Goal: Task Accomplishment & Management: Complete application form

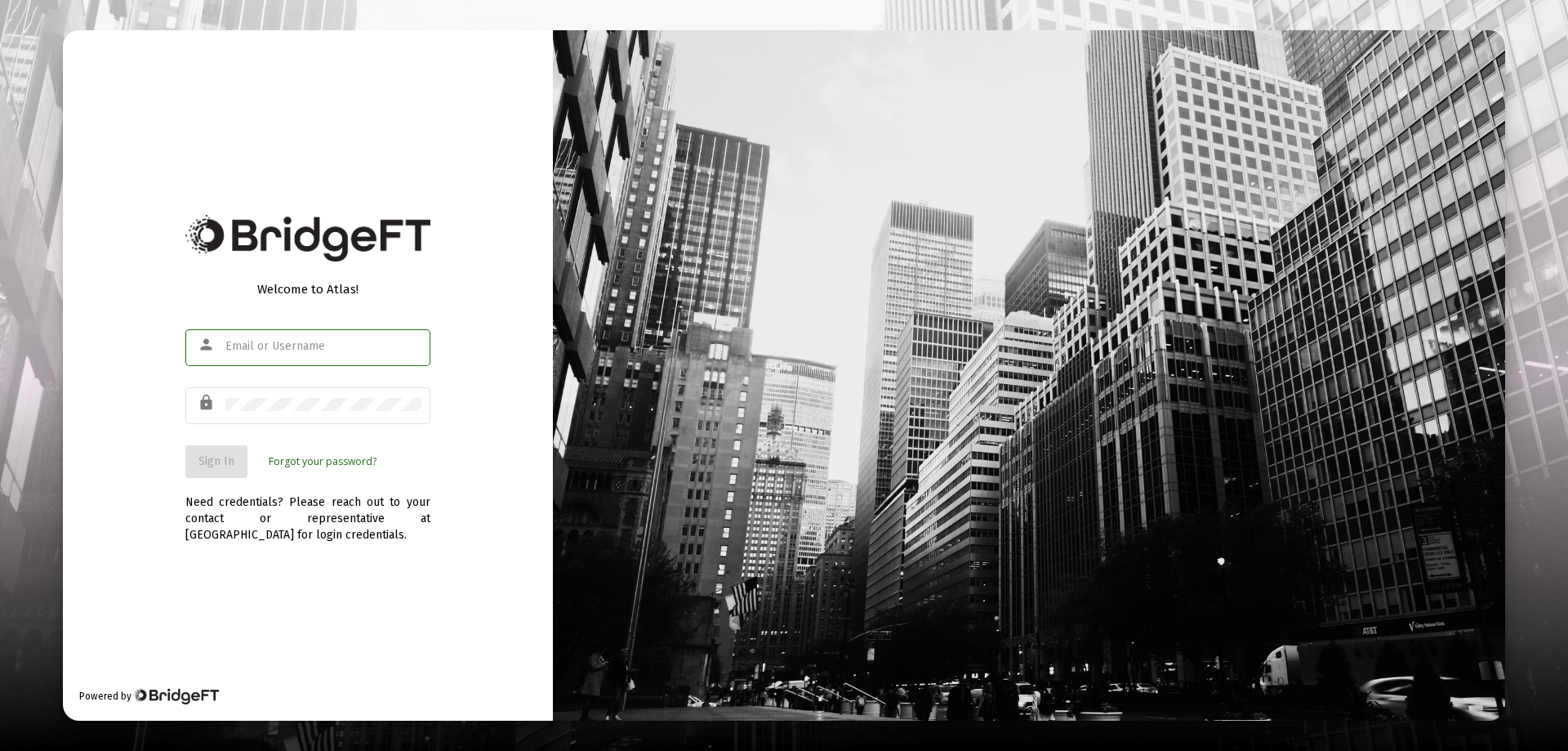
type input "[EMAIL_ADDRESS][DOMAIN_NAME]"
click at [229, 462] on span "Sign In" at bounding box center [216, 462] width 36 height 14
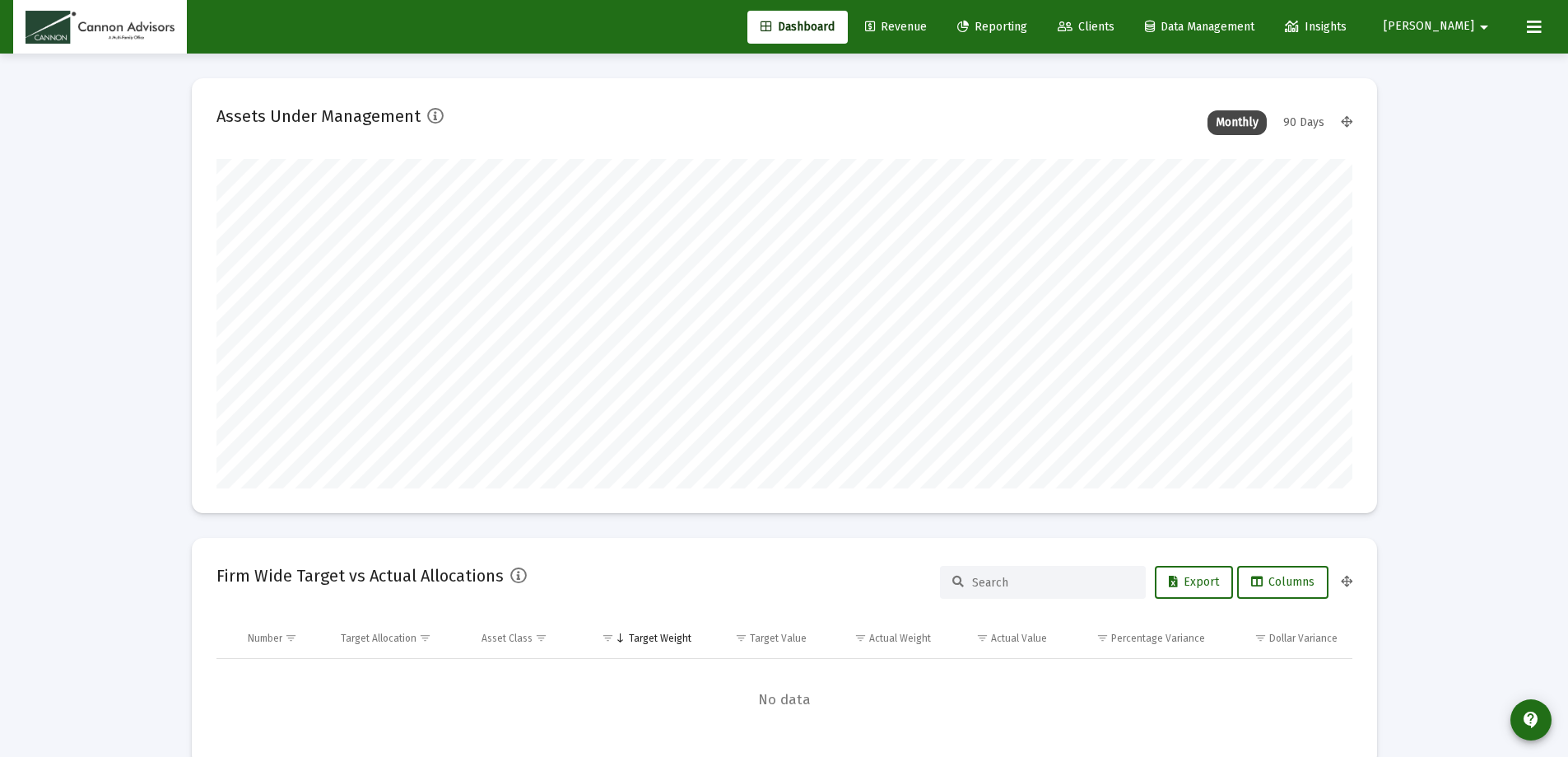
scroll to position [330, 611]
click at [927, 25] on span "Revenue" at bounding box center [897, 27] width 62 height 14
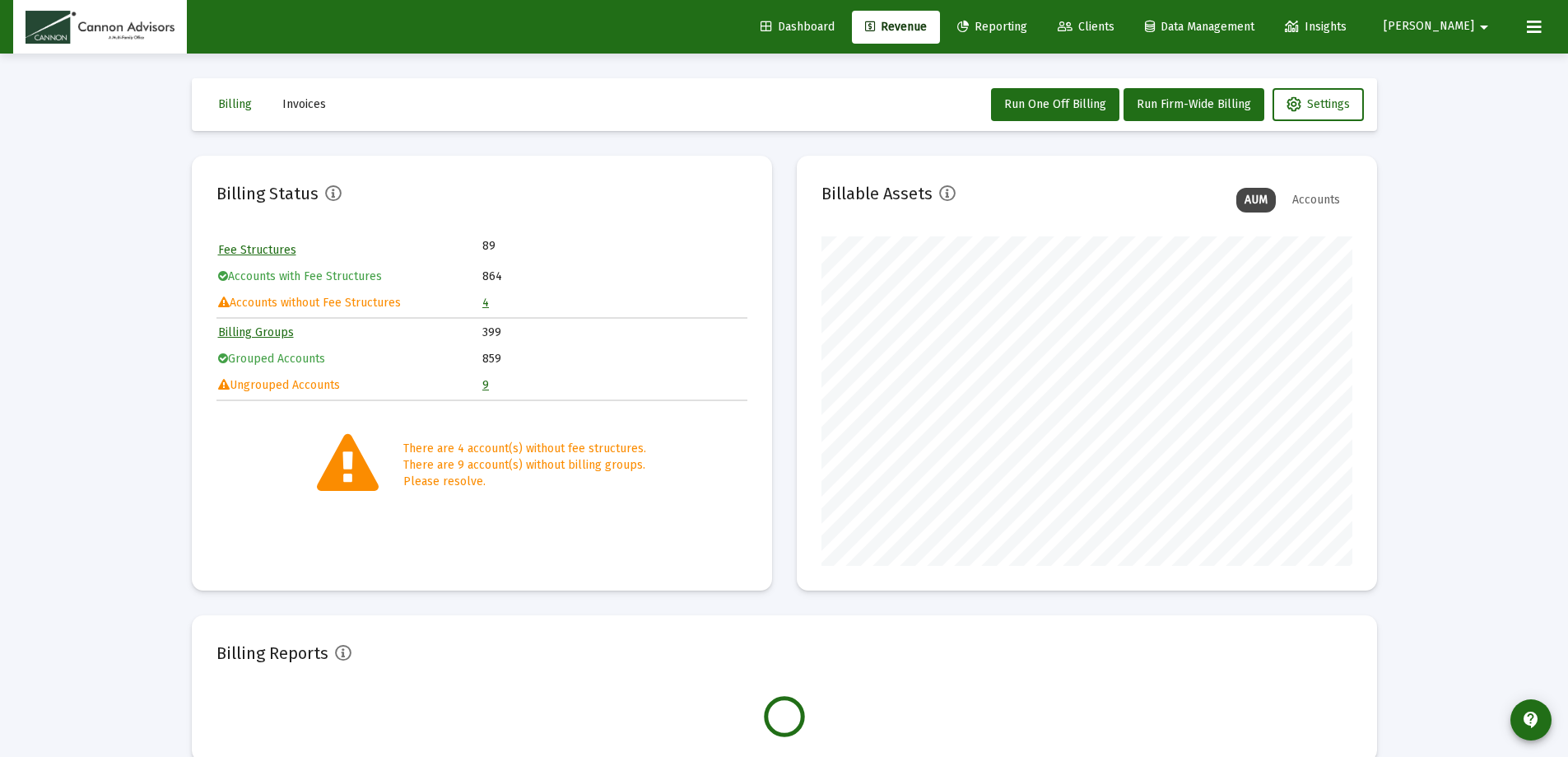
scroll to position [330, 531]
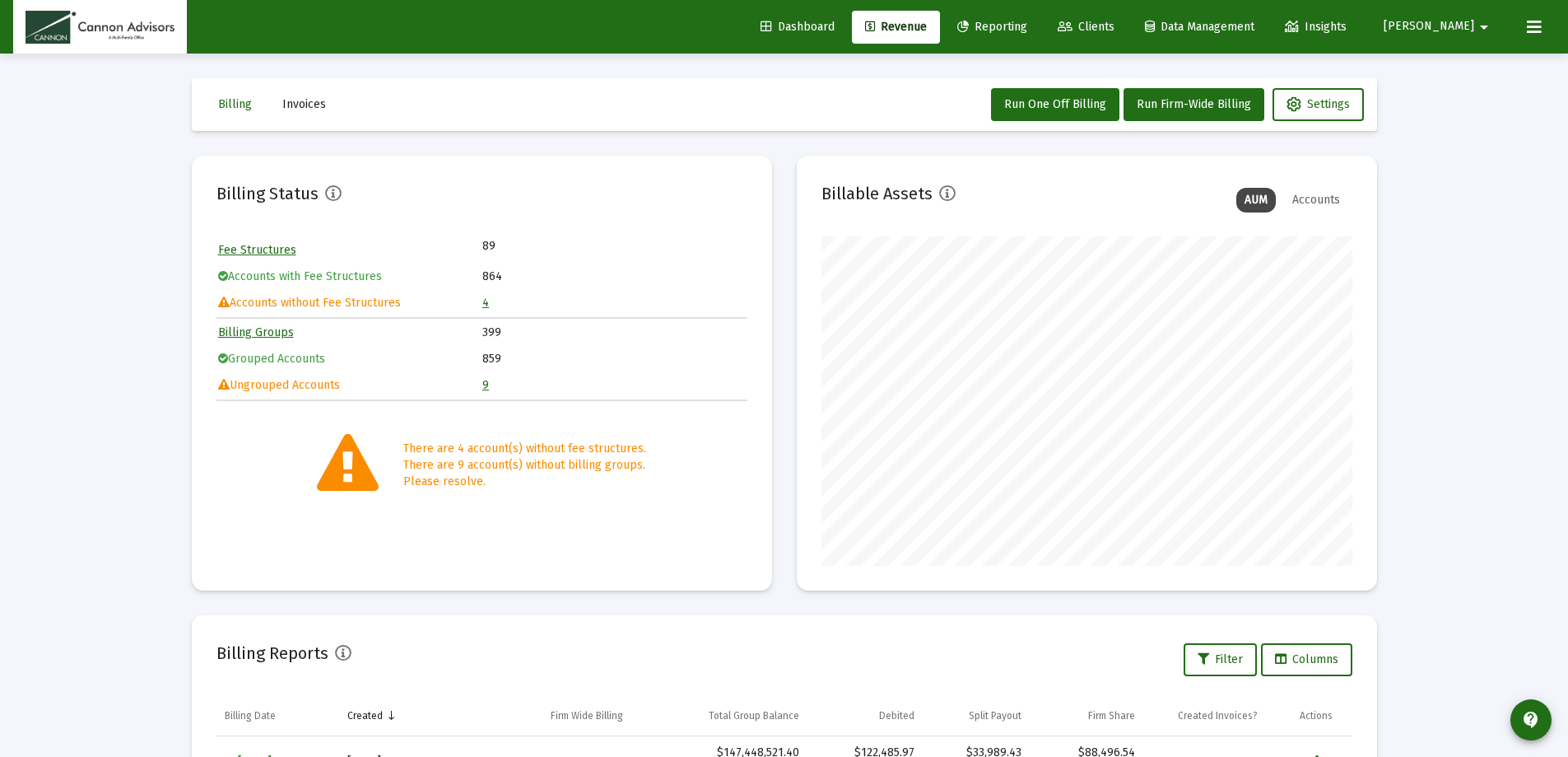
click at [488, 305] on link "4" at bounding box center [485, 303] width 6 height 14
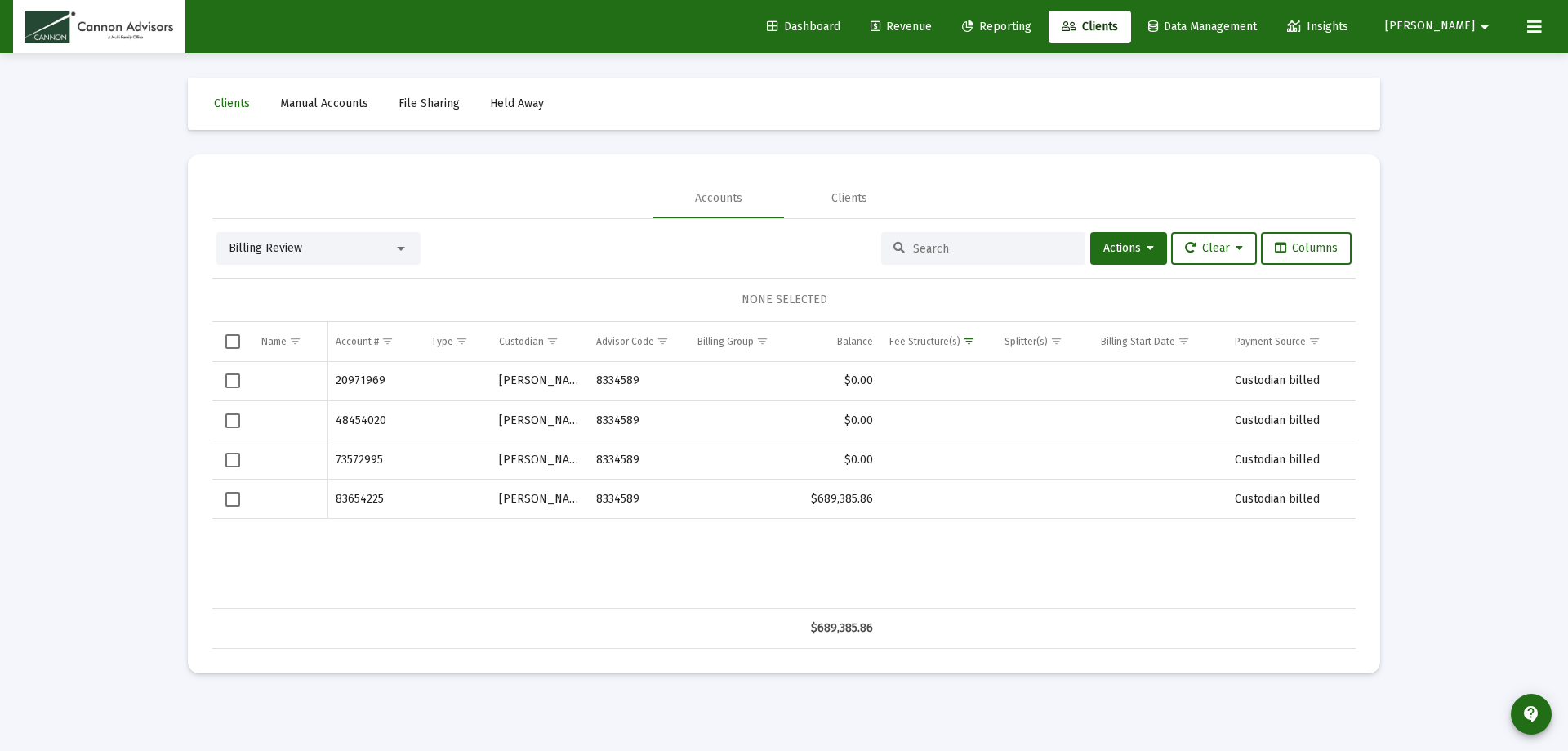
click at [271, 383] on div "Data grid" at bounding box center [289, 381] width 57 height 17
click at [267, 424] on div "Data grid" at bounding box center [289, 420] width 57 height 17
drag, startPoint x: 276, startPoint y: 467, endPoint x: 282, endPoint y: 505, distance: 38.5
click at [279, 476] on td "Data grid" at bounding box center [290, 460] width 75 height 40
click at [282, 505] on div "Data grid" at bounding box center [289, 499] width 57 height 17
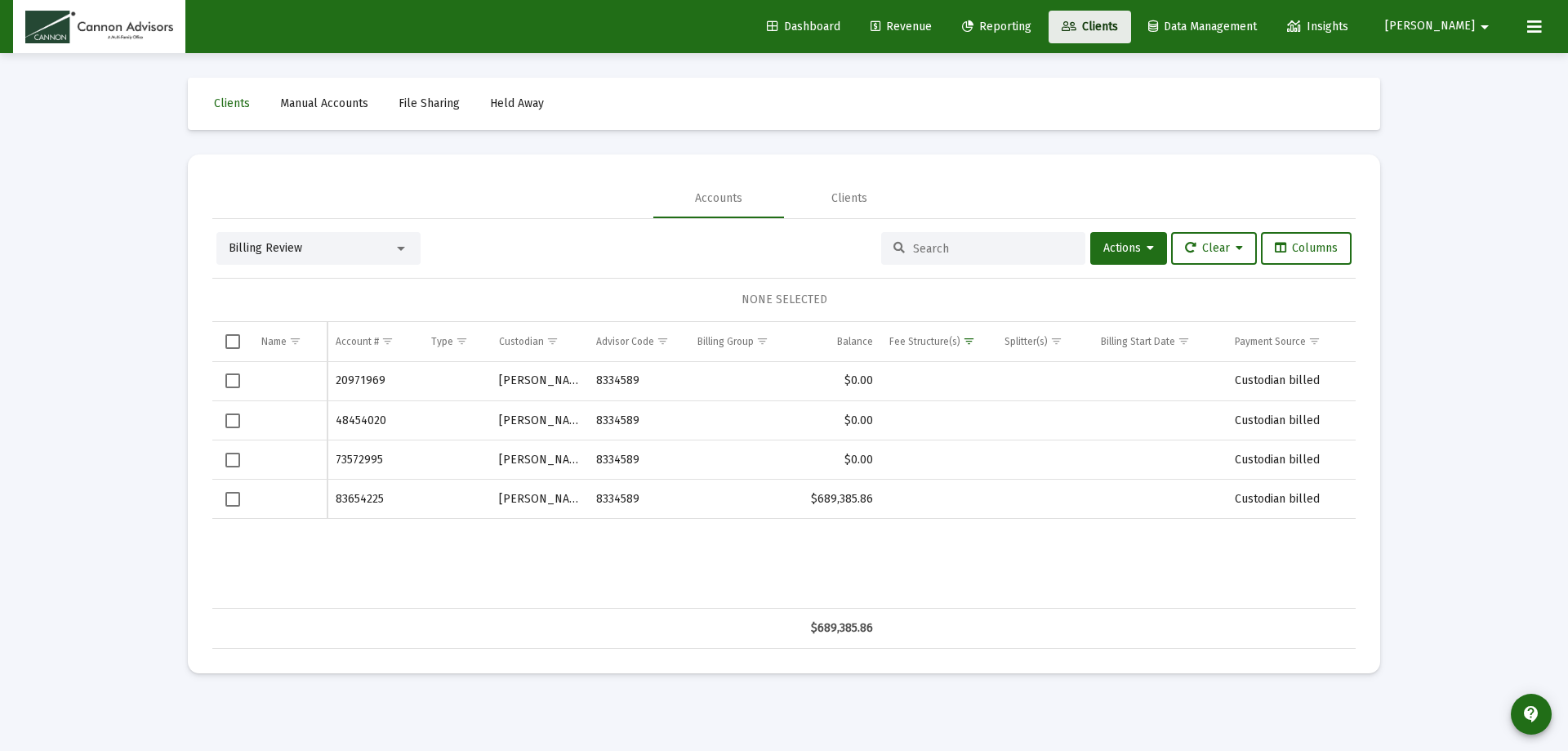
click at [1131, 33] on link "Clients" at bounding box center [1090, 26] width 83 height 33
click at [932, 32] on span "Revenue" at bounding box center [901, 26] width 62 height 14
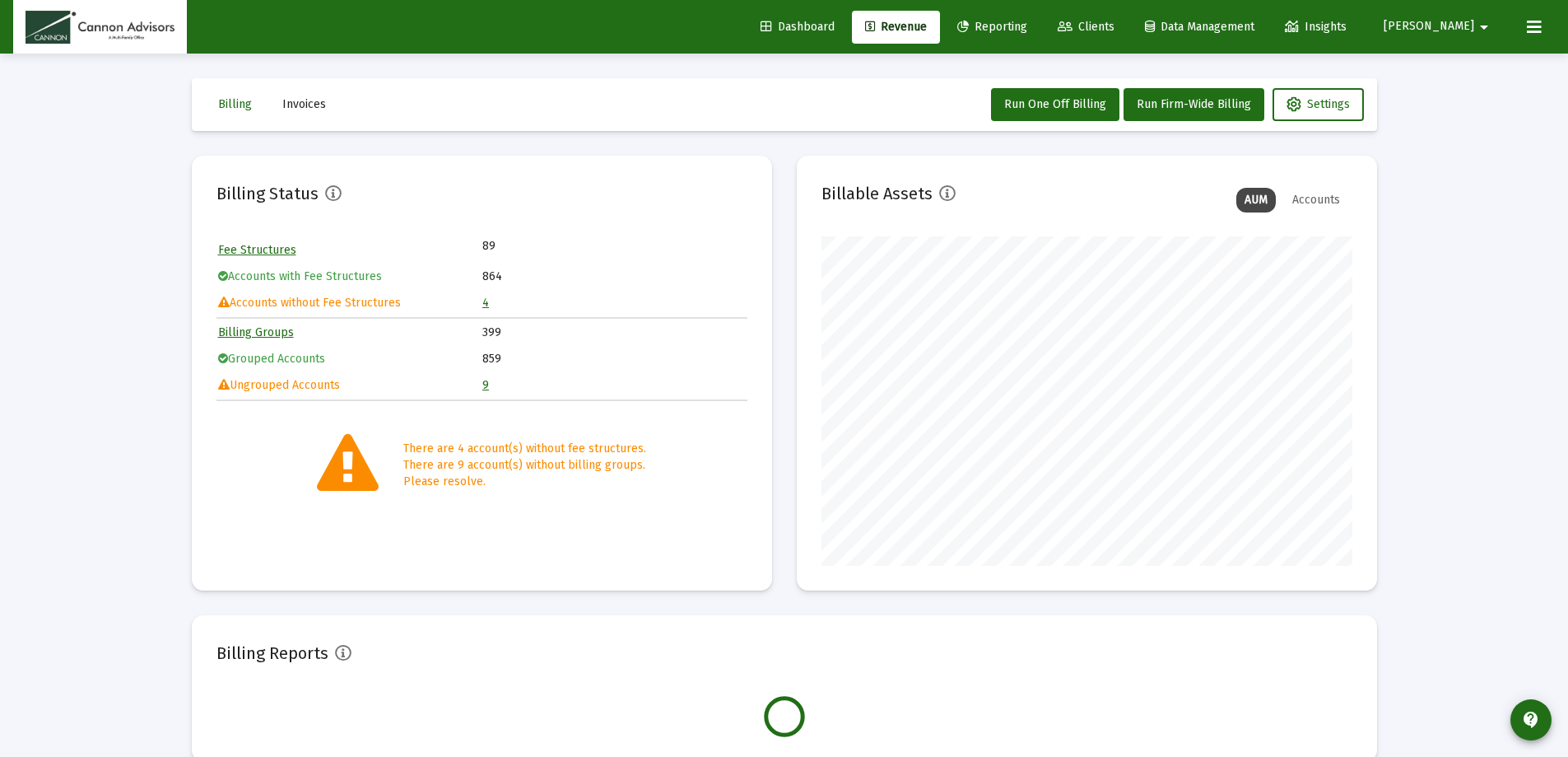
scroll to position [330, 531]
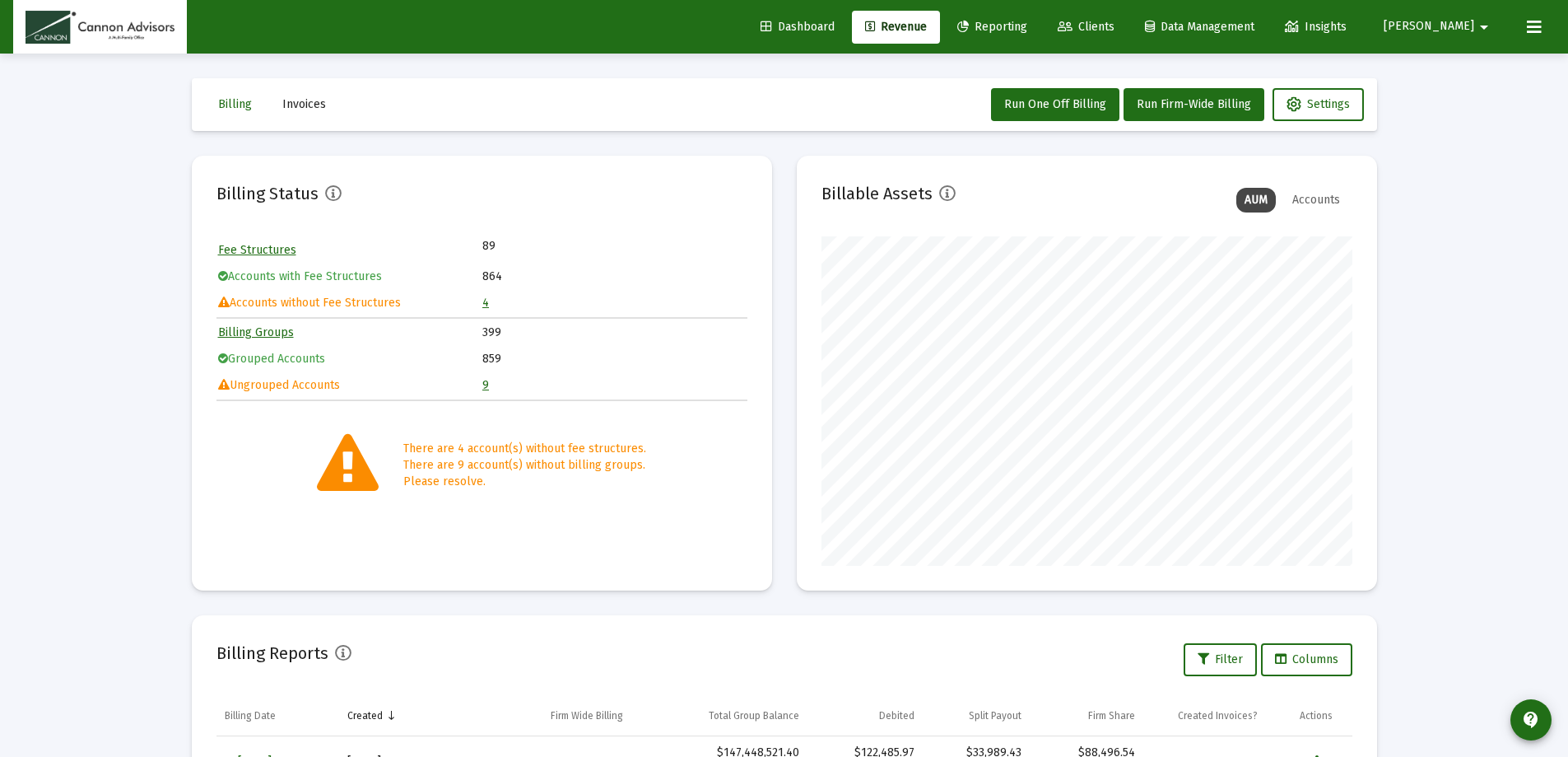
click at [488, 389] on link "9" at bounding box center [485, 385] width 6 height 14
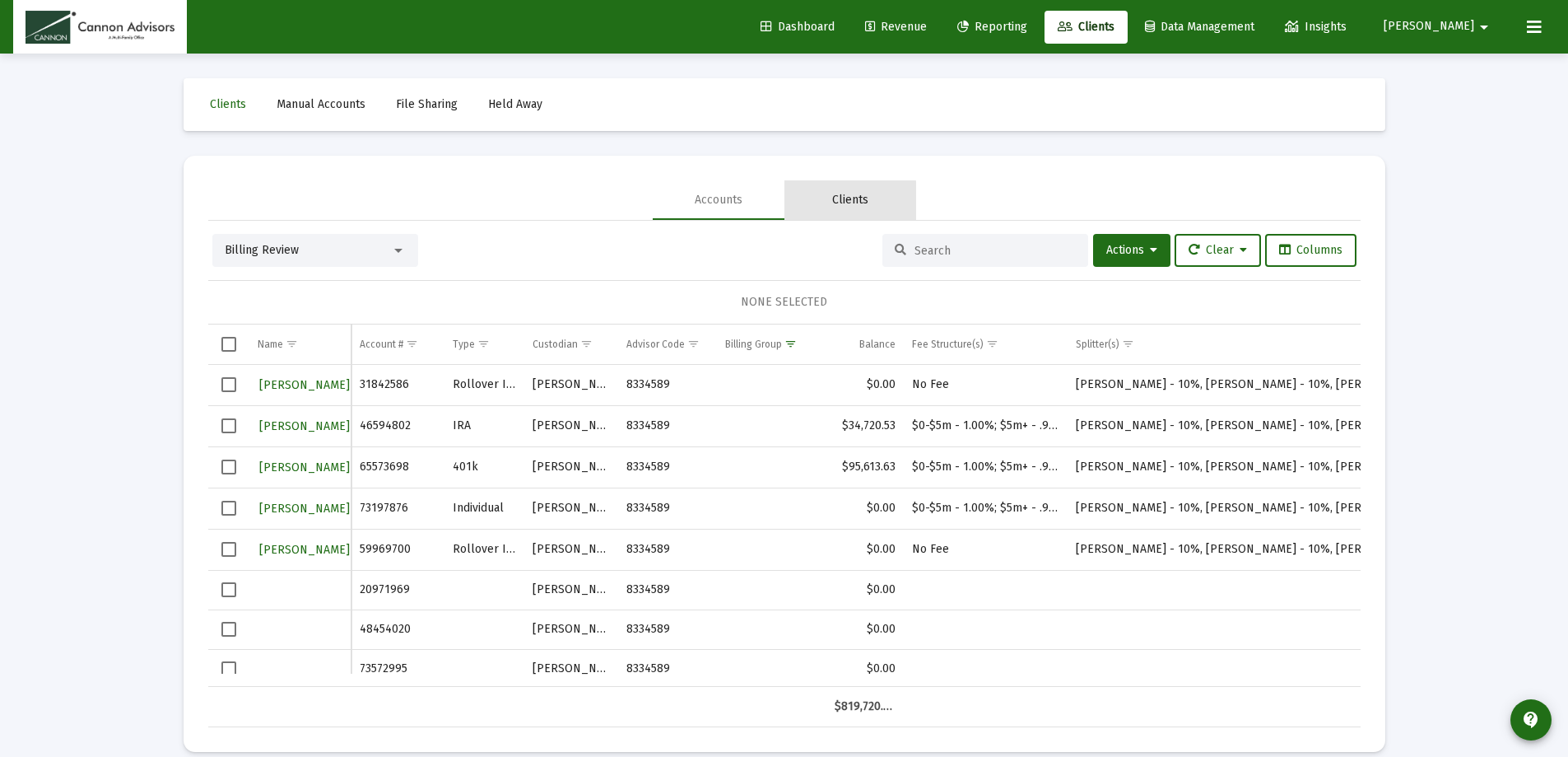
click at [837, 201] on div "Clients" at bounding box center [850, 199] width 36 height 17
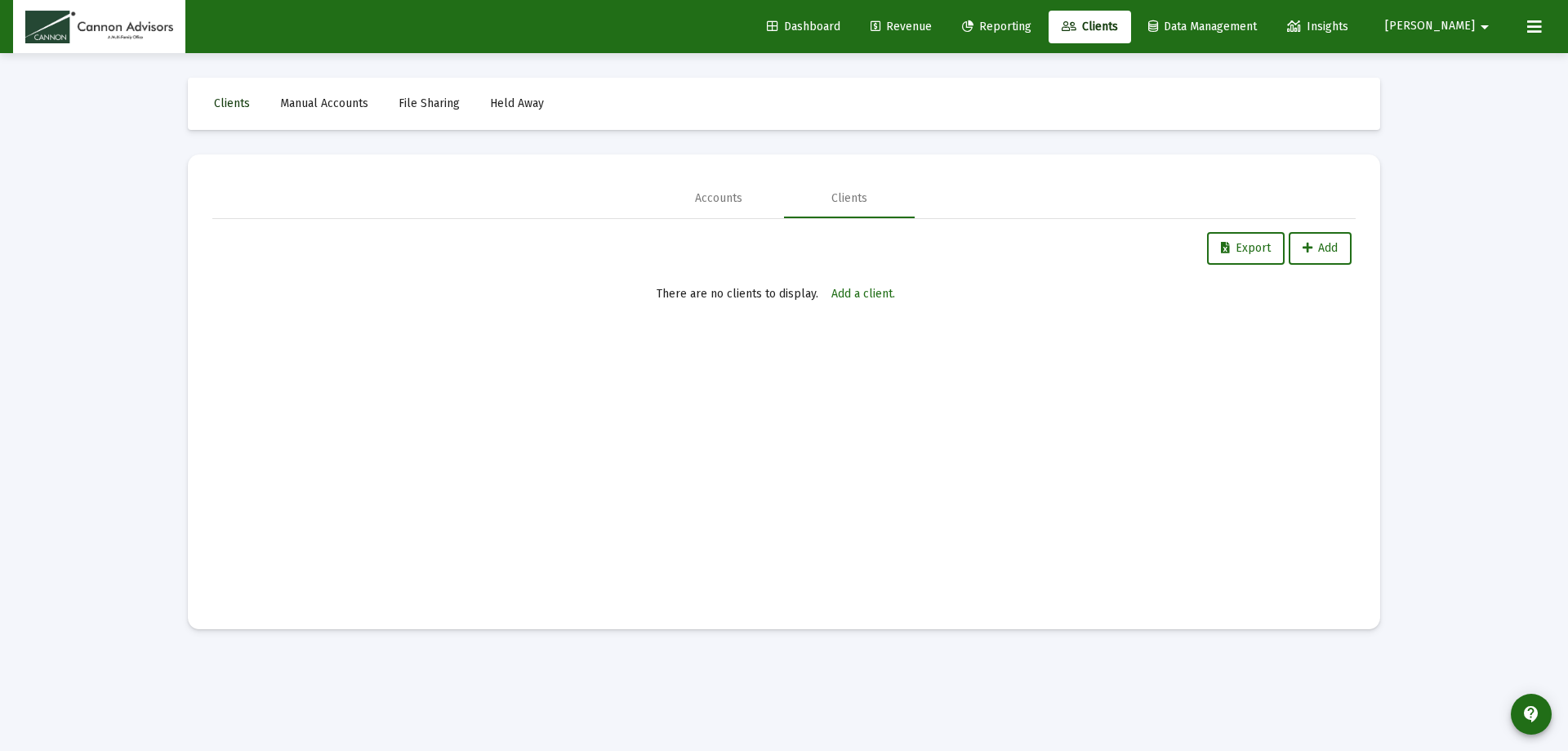
click at [235, 100] on span "Clients" at bounding box center [231, 104] width 36 height 14
click at [1109, 18] on link "Clients" at bounding box center [1090, 26] width 83 height 33
click at [840, 22] on span "Dashboard" at bounding box center [803, 26] width 74 height 14
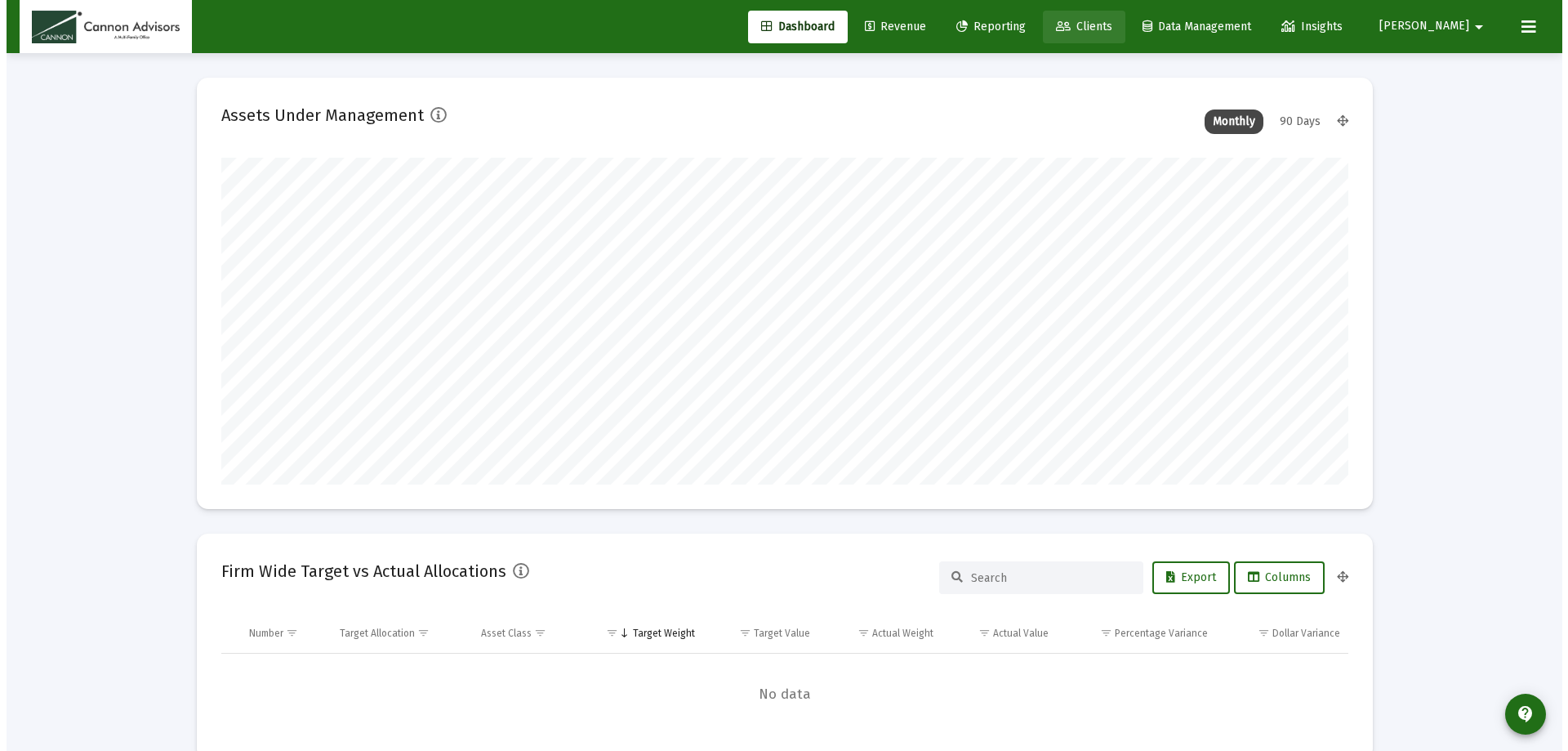
scroll to position [327, 526]
click at [1106, 22] on span "Clients" at bounding box center [1078, 26] width 56 height 14
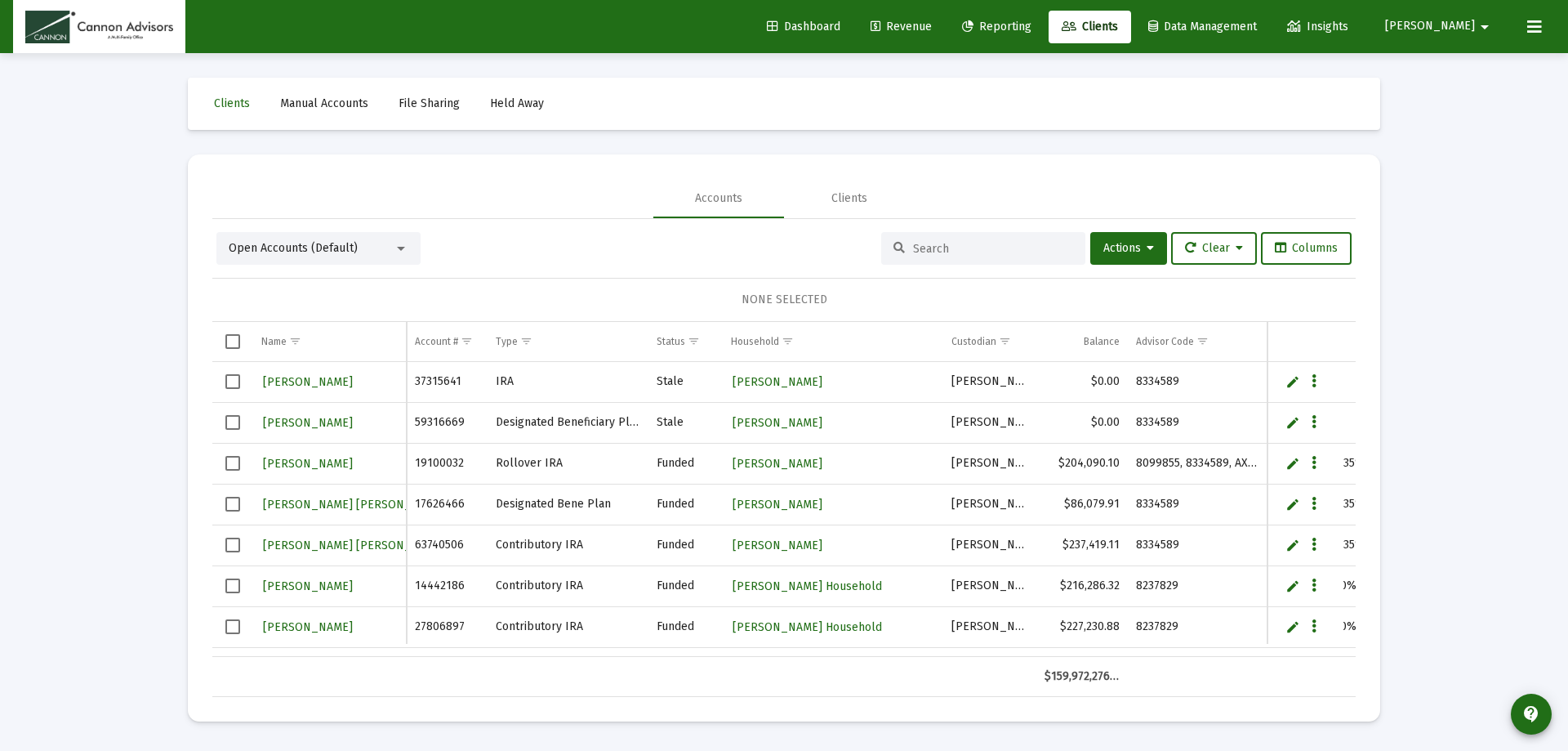
click at [396, 250] on div at bounding box center [401, 248] width 15 height 13
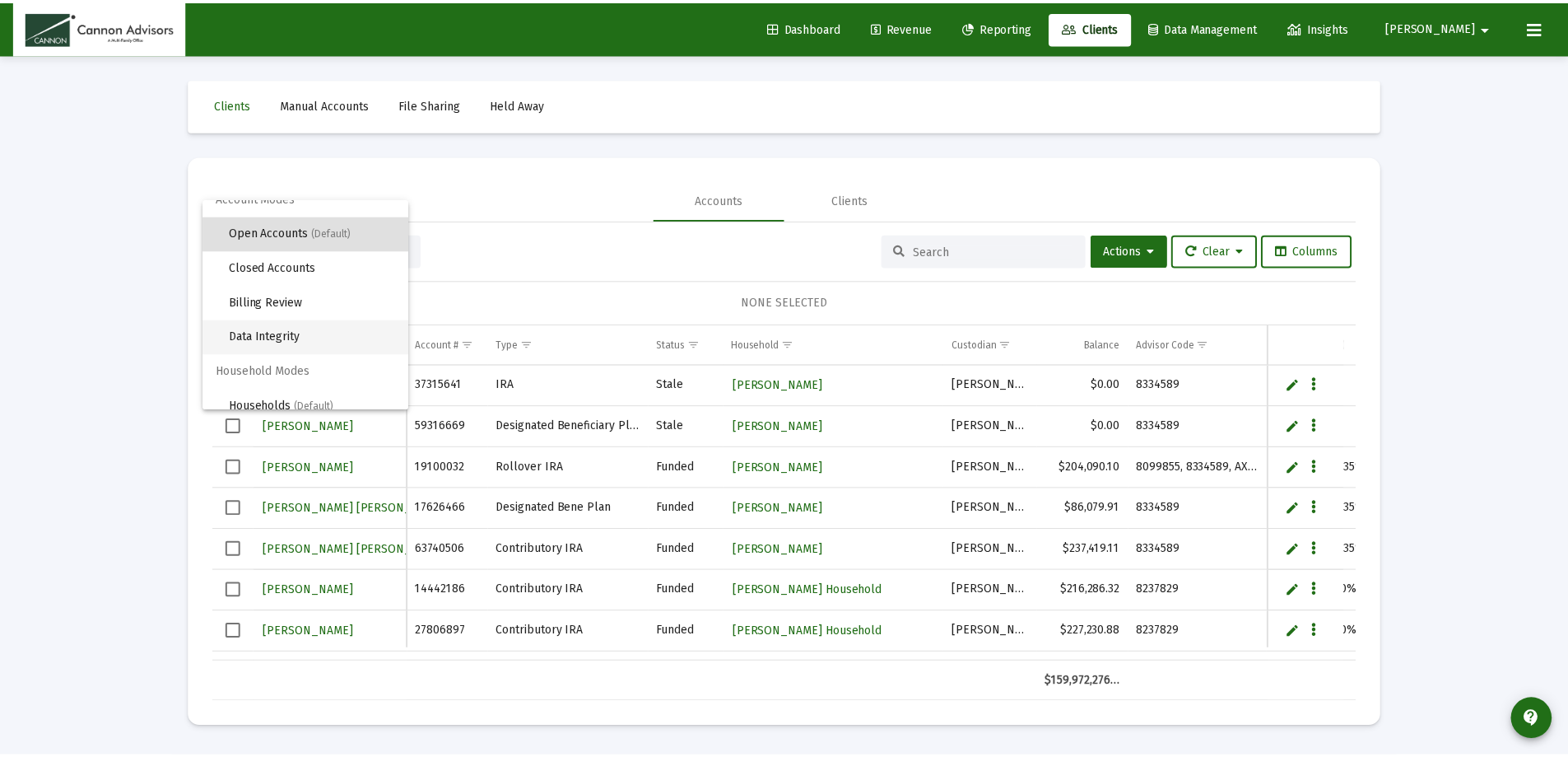
scroll to position [31, 0]
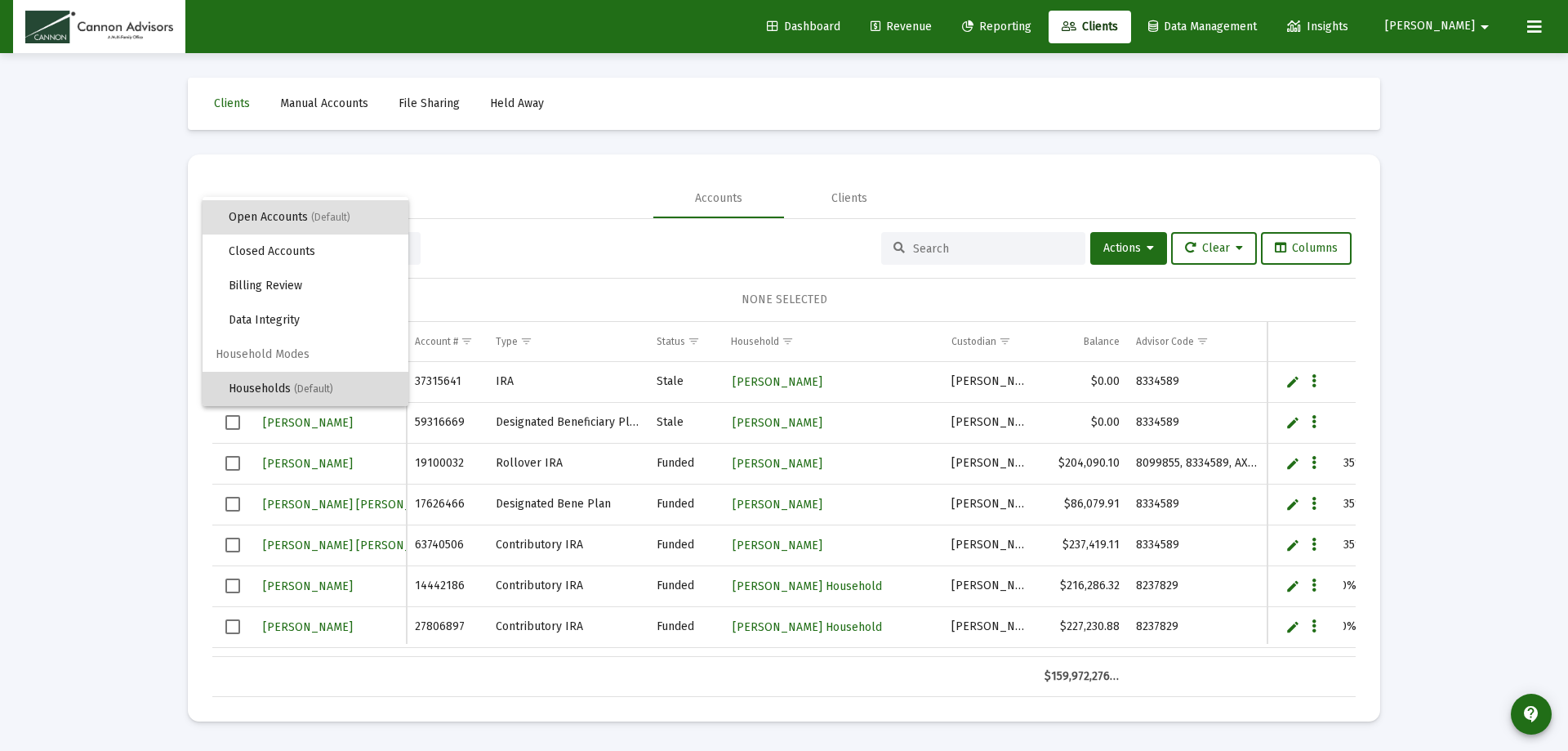
click at [309, 385] on span "(Default)" at bounding box center [314, 389] width 40 height 11
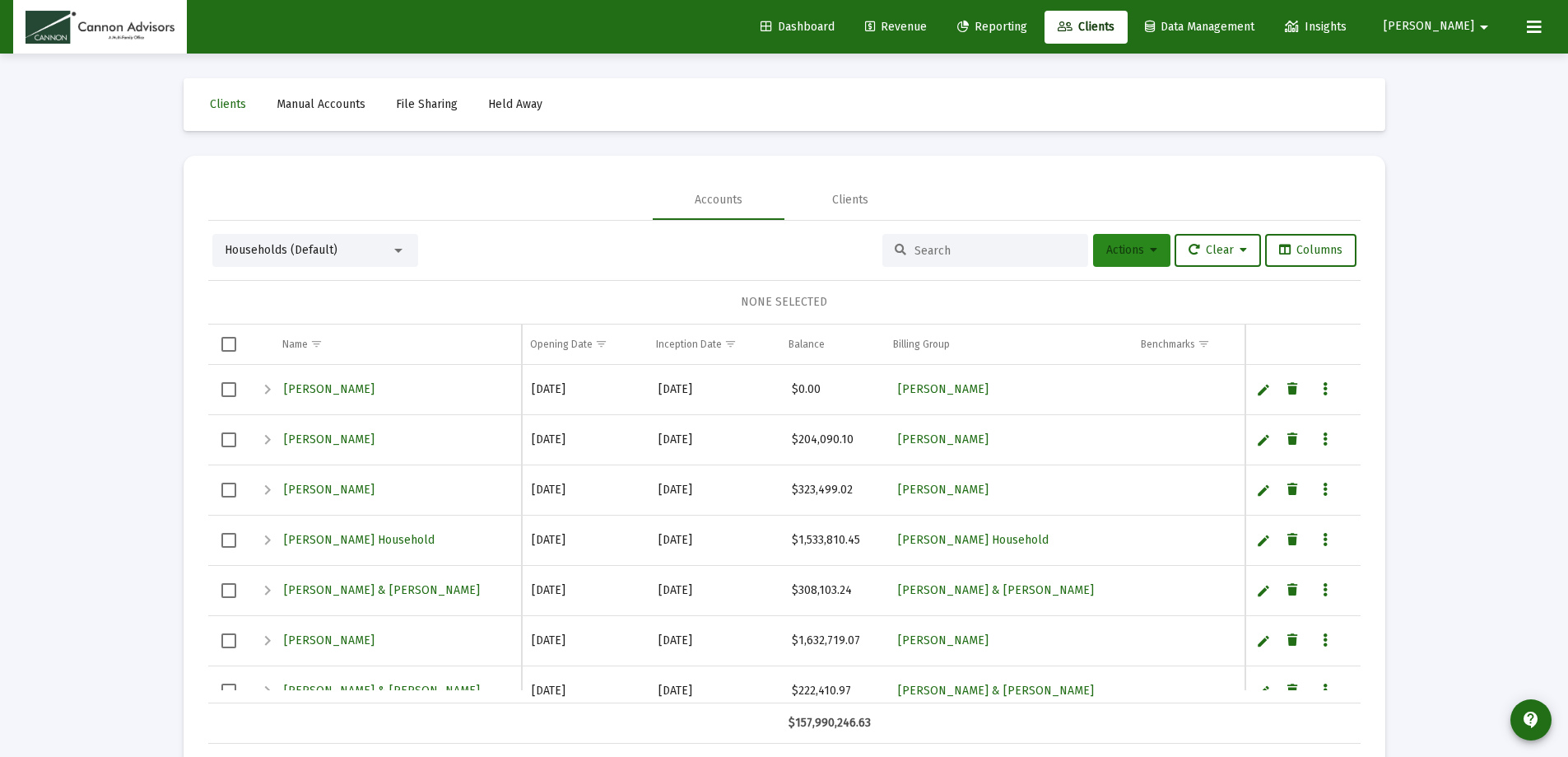
click at [1134, 249] on span "Actions" at bounding box center [1132, 250] width 51 height 14
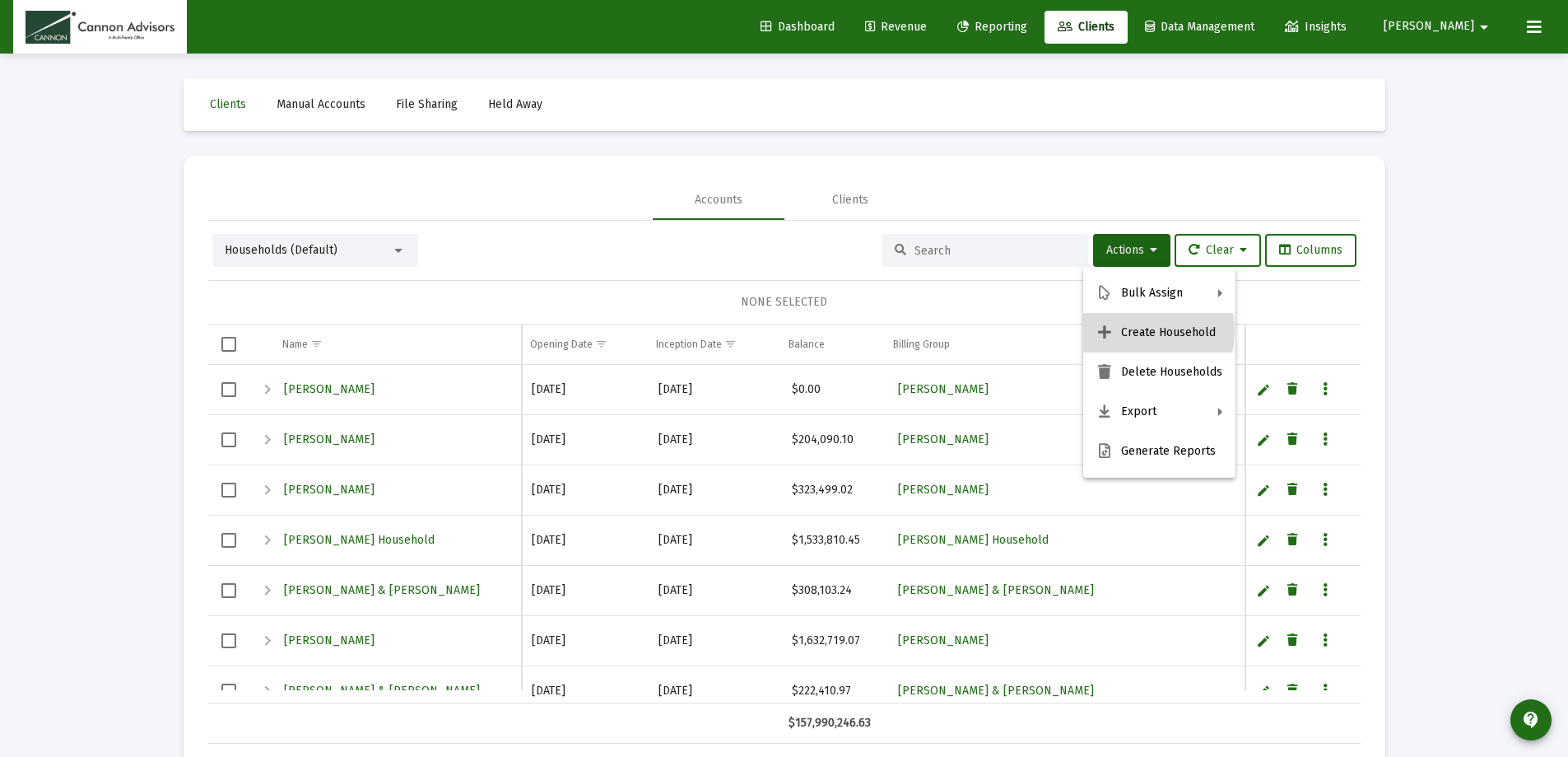
click at [1145, 332] on button "Create Household" at bounding box center [1160, 332] width 152 height 40
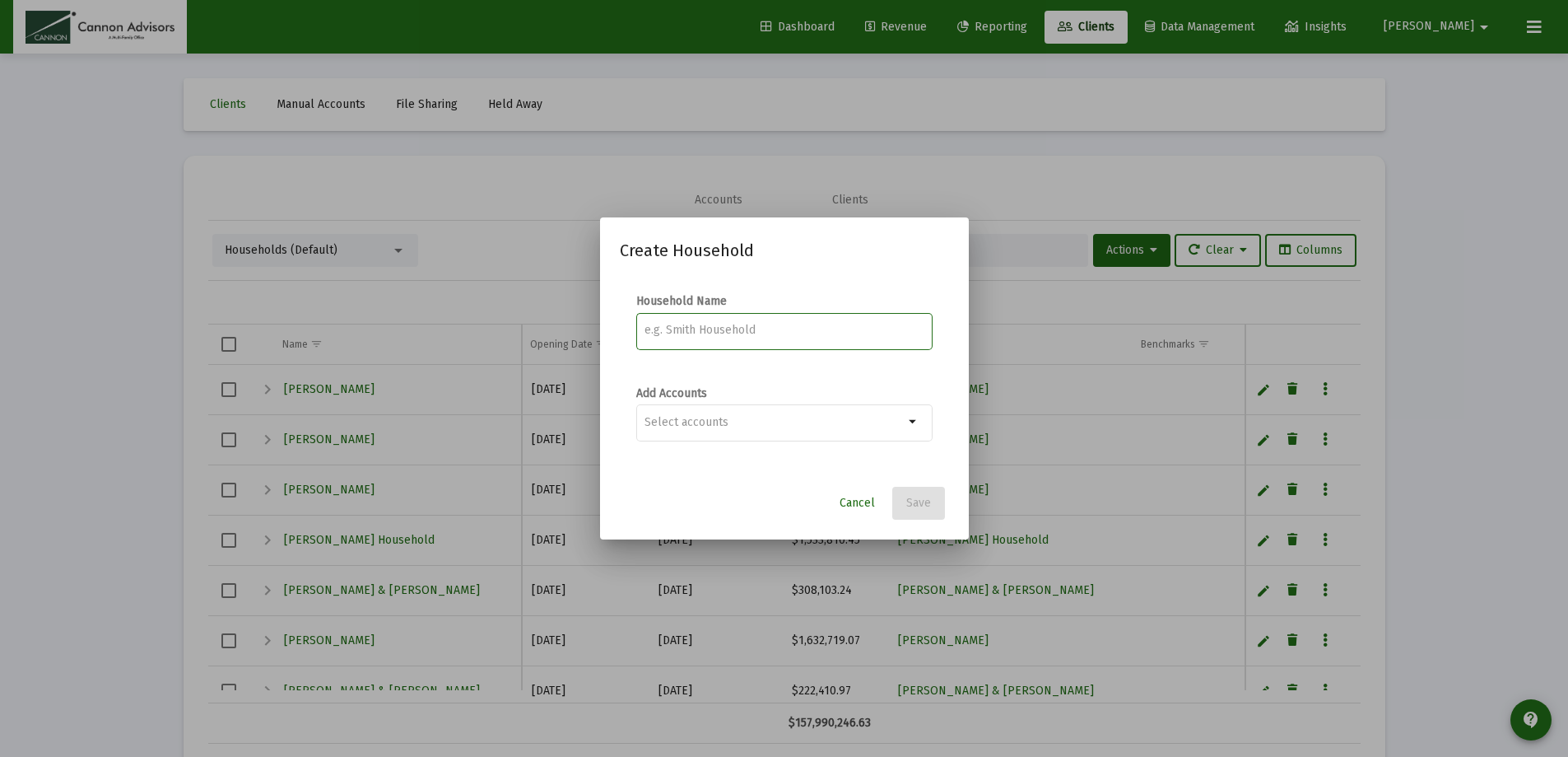
click at [796, 334] on input at bounding box center [784, 330] width 279 height 13
type input "McNally Robert & Eva Gajewski Household"
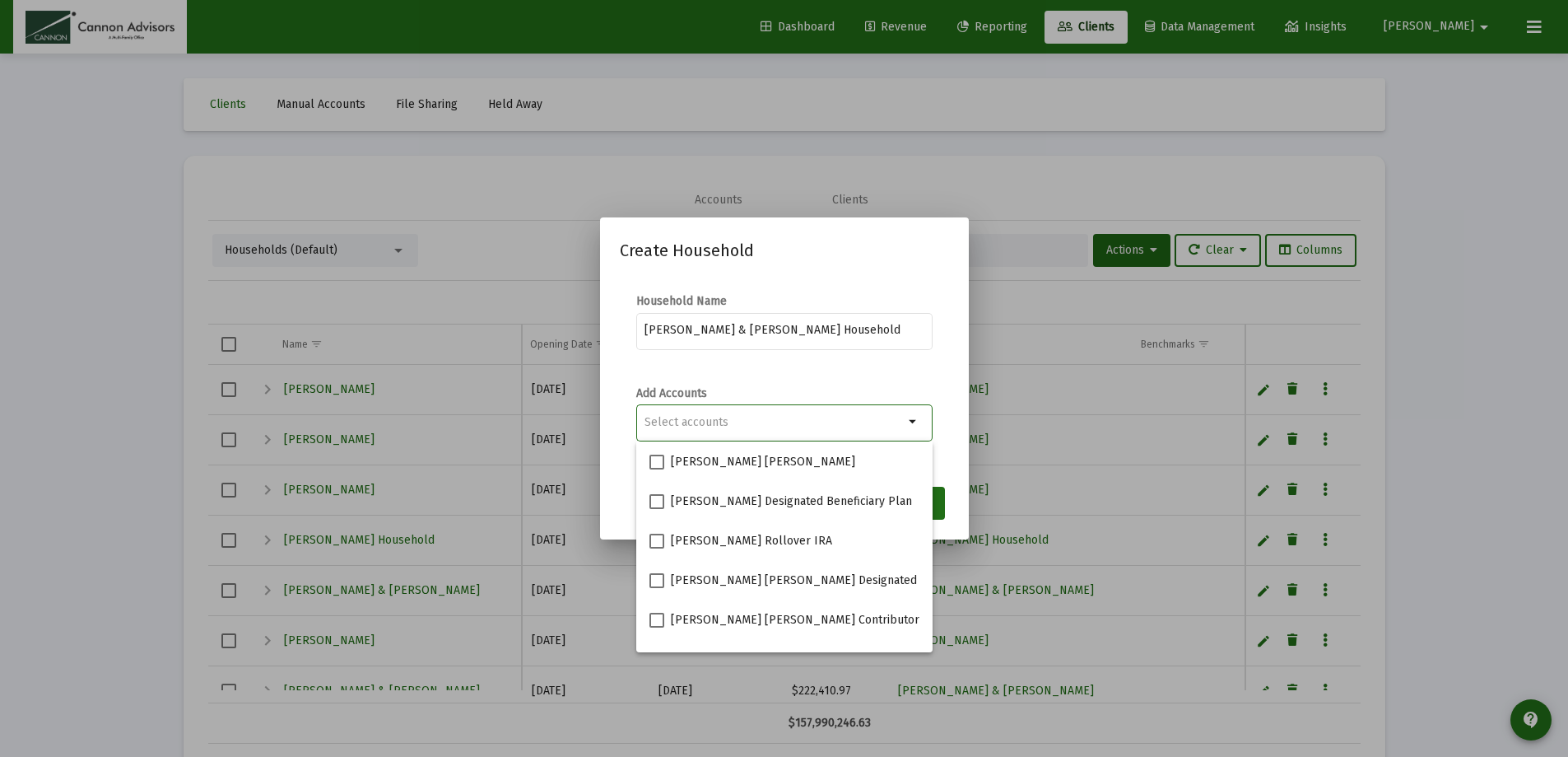
click at [767, 418] on input "Selection" at bounding box center [774, 422] width 260 height 13
drag, startPoint x: 697, startPoint y: 422, endPoint x: 764, endPoint y: 413, distance: 67.6
click at [698, 422] on input "Selection" at bounding box center [774, 422] width 260 height 13
paste input "4659-4802"
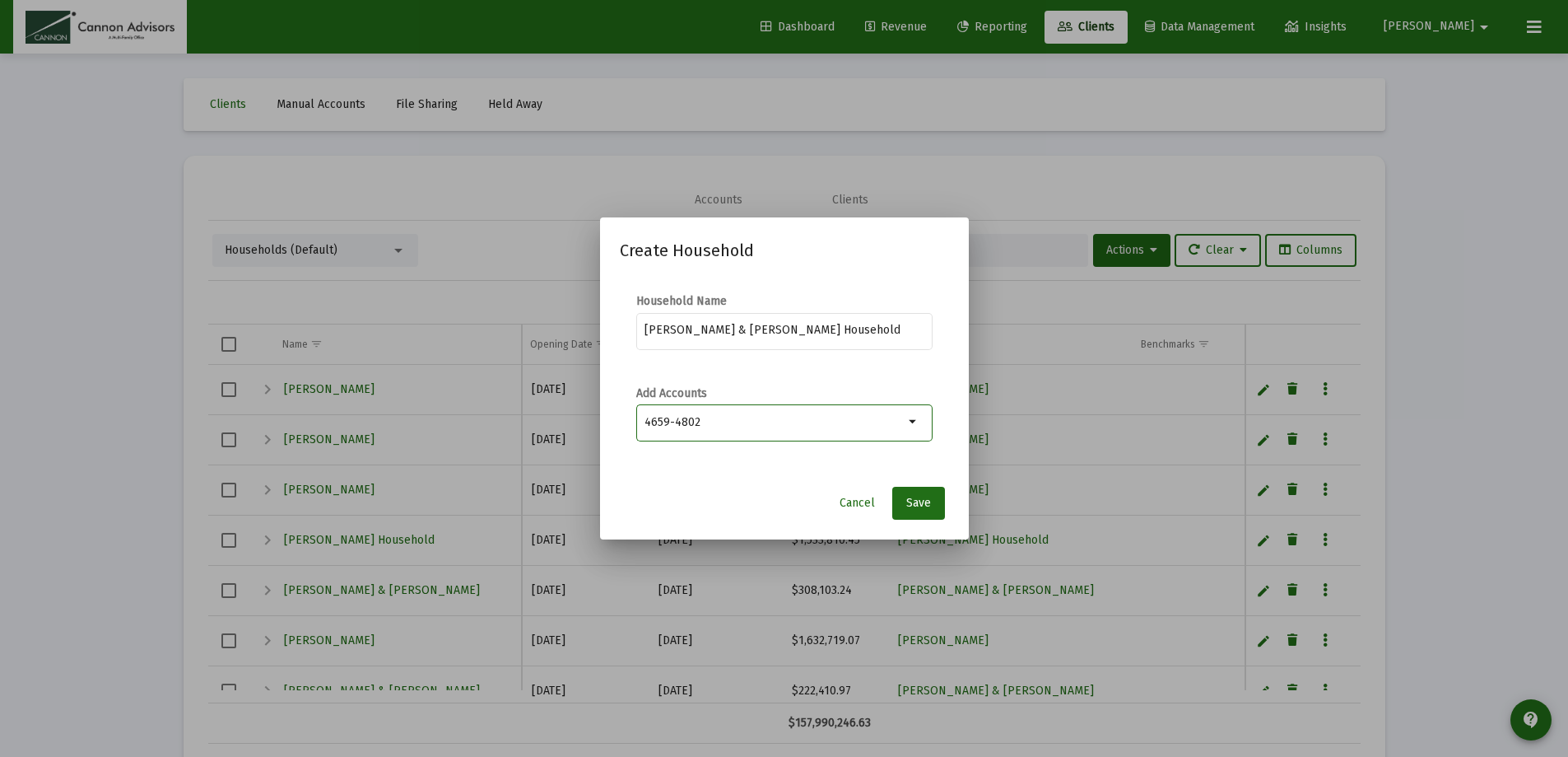
click at [673, 419] on input "4659-4802" at bounding box center [774, 422] width 260 height 13
type input "46594802"
click at [732, 425] on input "46594802" at bounding box center [774, 422] width 260 height 13
drag, startPoint x: 732, startPoint y: 425, endPoint x: 631, endPoint y: 416, distance: 101.4
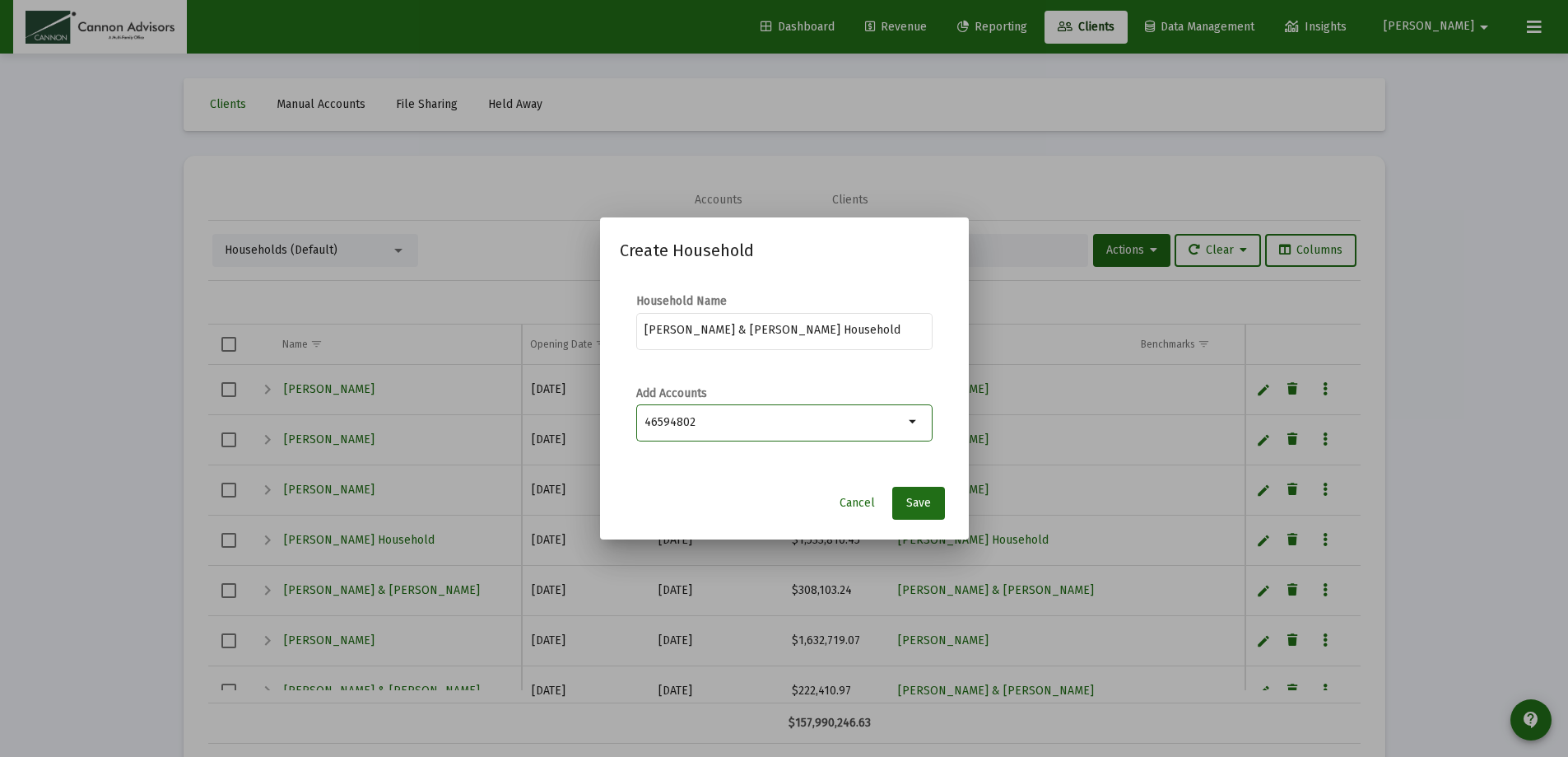
click at [632, 416] on form "Add Accounts 46594802 arrow_drop_down" at bounding box center [785, 423] width 330 height 75
type input "gajew"
click at [656, 460] on span at bounding box center [656, 462] width 15 height 15
click at [656, 470] on input "Eva Gajewski IRA" at bounding box center [656, 470] width 1 height 1
checkbox input "true"
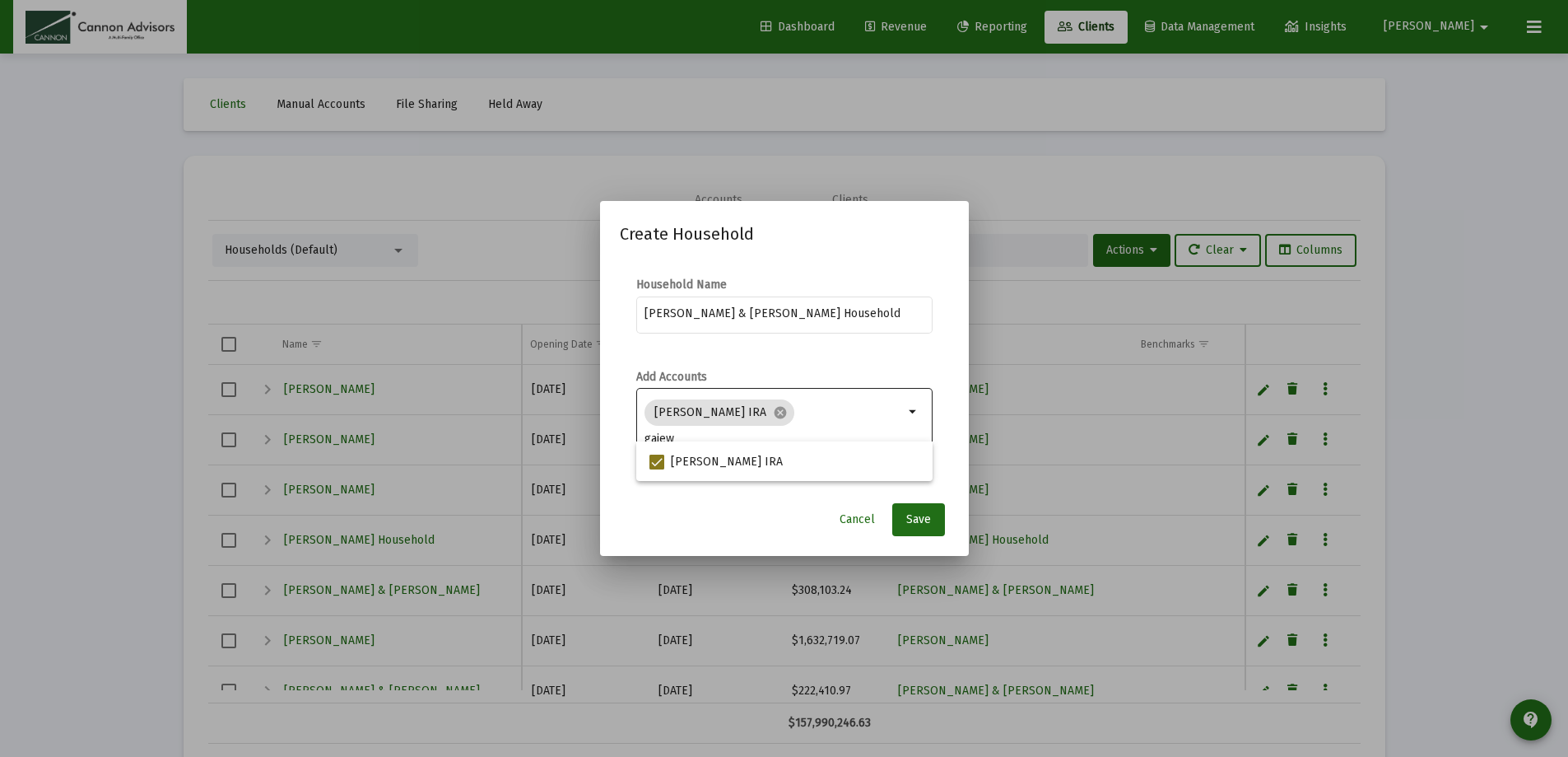
click at [831, 433] on input "gajew" at bounding box center [774, 439] width 260 height 13
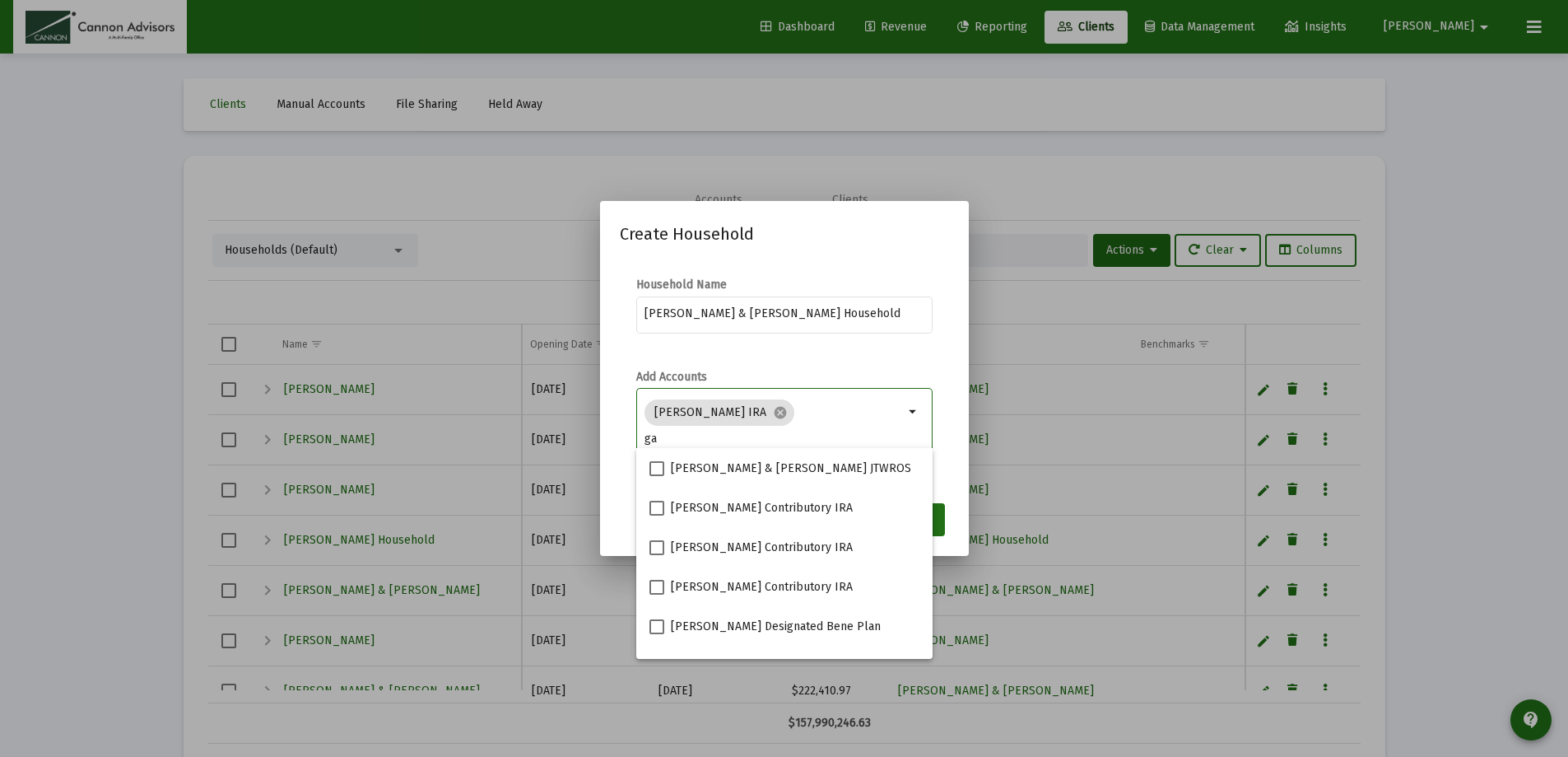
type input "g"
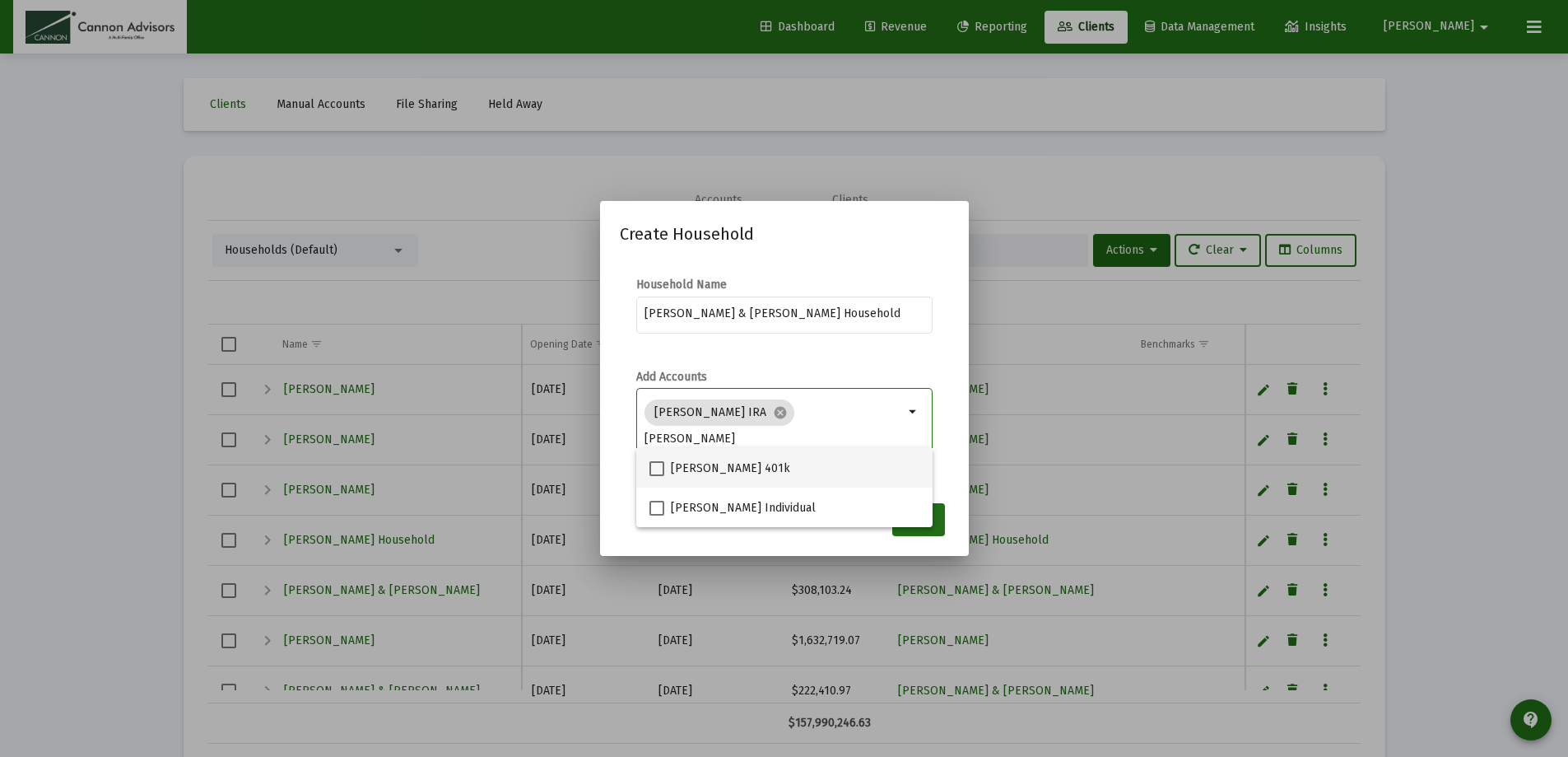
type input "mcnally"
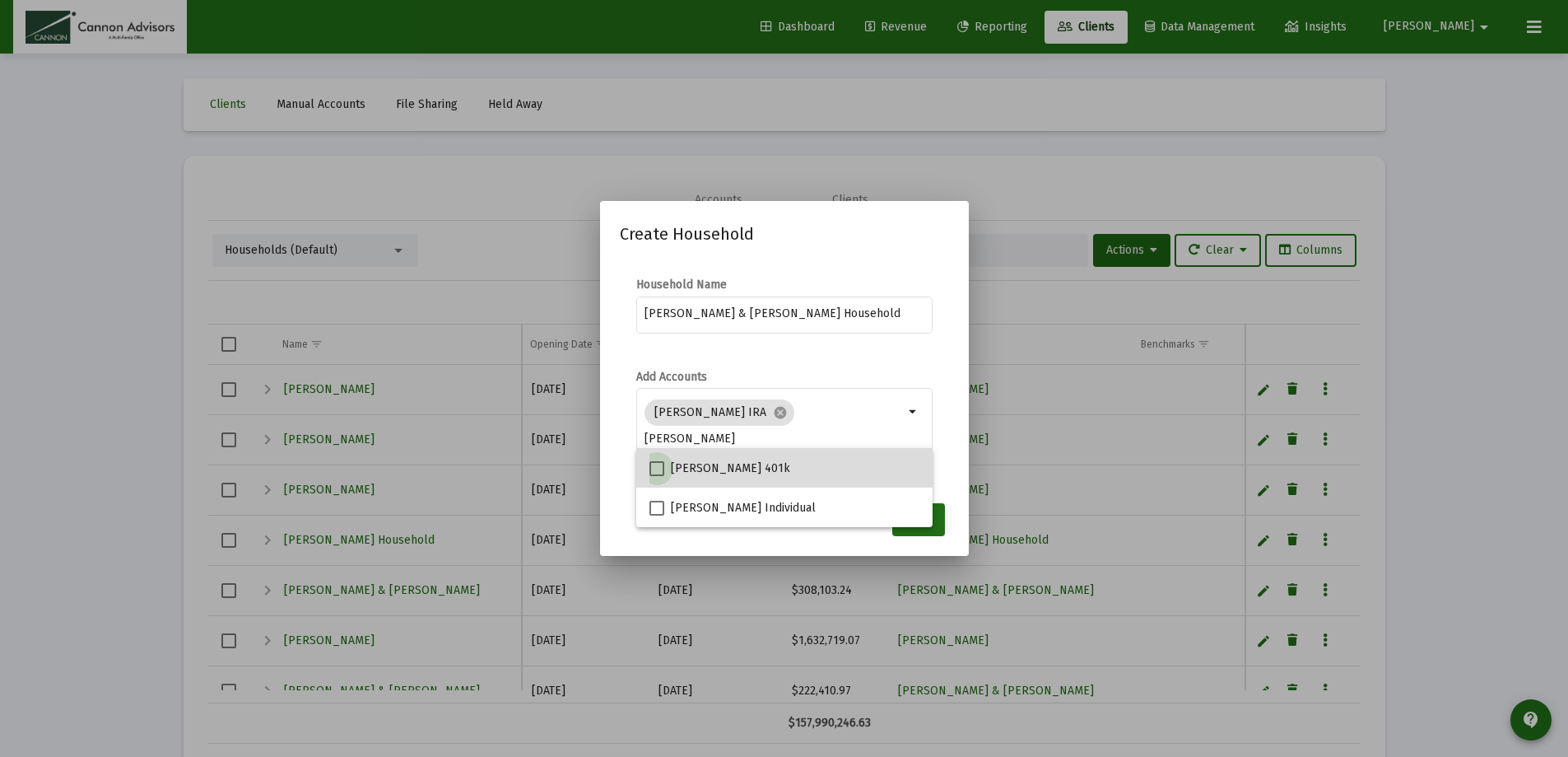
click at [659, 464] on span at bounding box center [656, 468] width 15 height 15
click at [656, 476] on input "Robert Mcnally 401k" at bounding box center [656, 476] width 1 height 1
checkbox input "true"
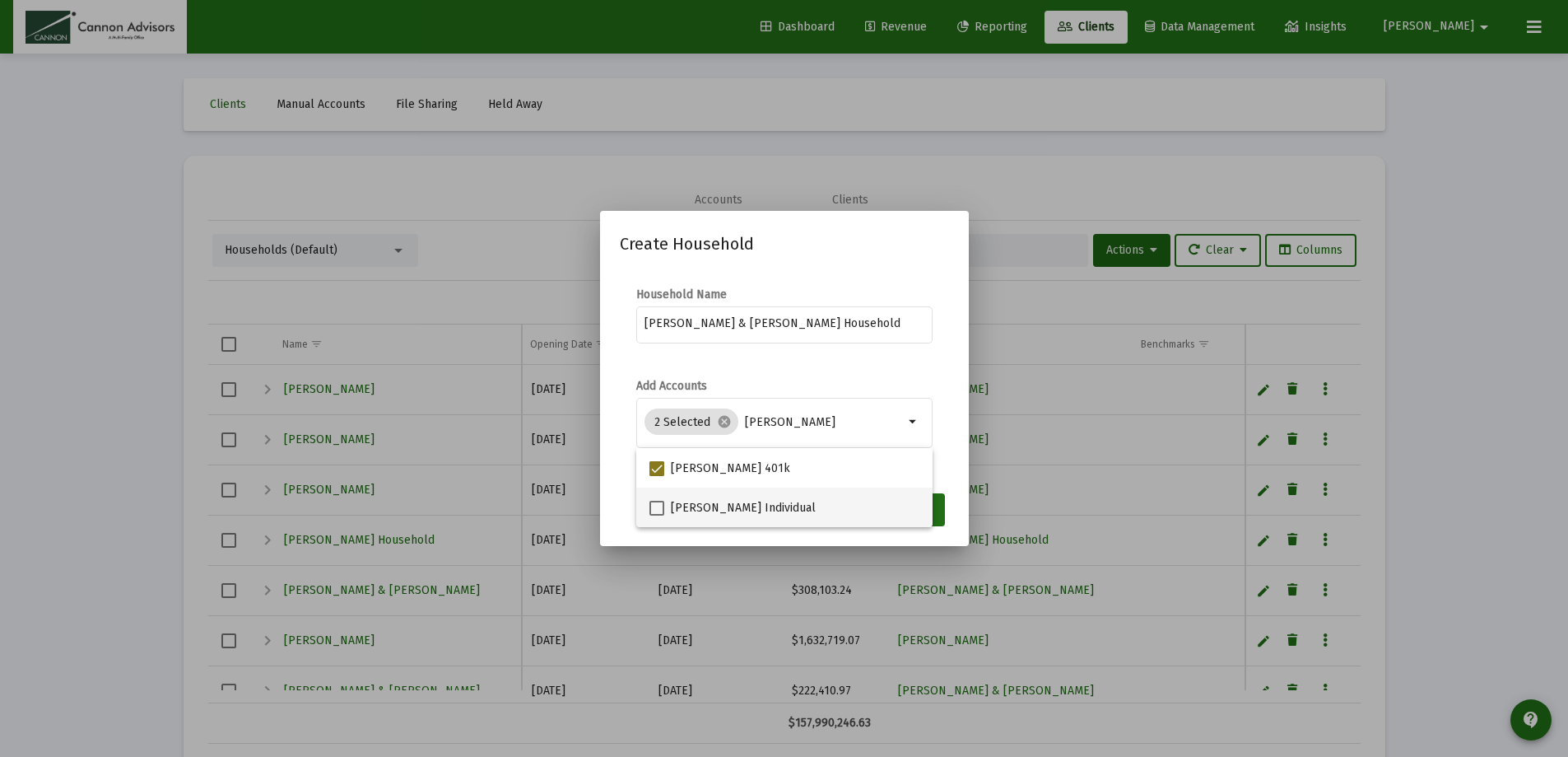
click at [653, 504] on span at bounding box center [656, 508] width 15 height 15
click at [656, 516] on input "Robert Mcnally Individual" at bounding box center [656, 516] width 1 height 1
checkbox input "true"
click at [967, 460] on mat-dialog-content "Household Name McNally Robert & Eva Gajewski Household Add Accounts 3 Selected …" at bounding box center [784, 377] width 369 height 213
click at [917, 506] on span "Save" at bounding box center [919, 510] width 25 height 14
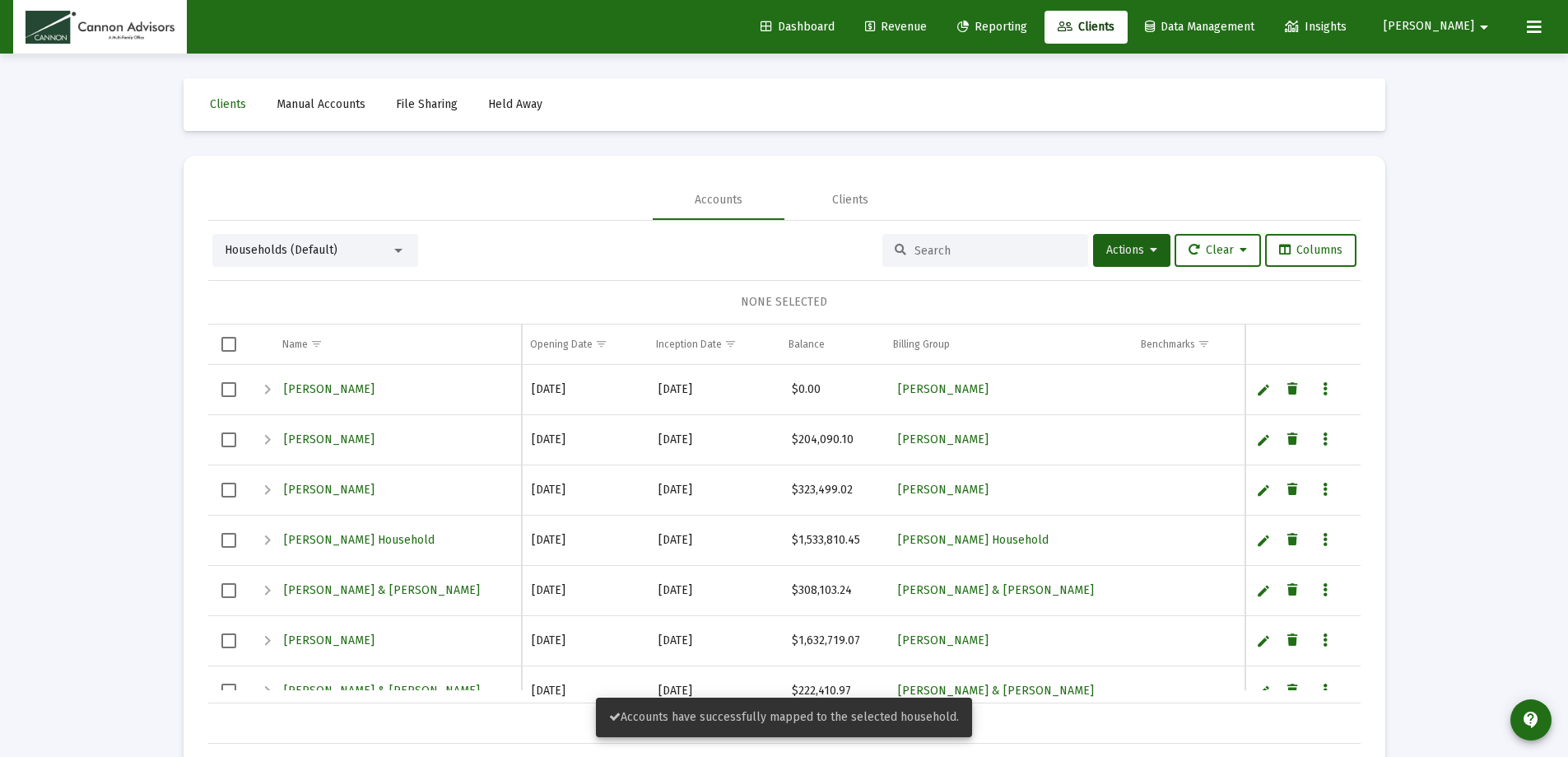
click at [1484, 25] on mat-icon "arrow_drop_down" at bounding box center [1484, 27] width 19 height 33
click at [1484, 69] on span "Settings" at bounding box center [1474, 70] width 49 height 40
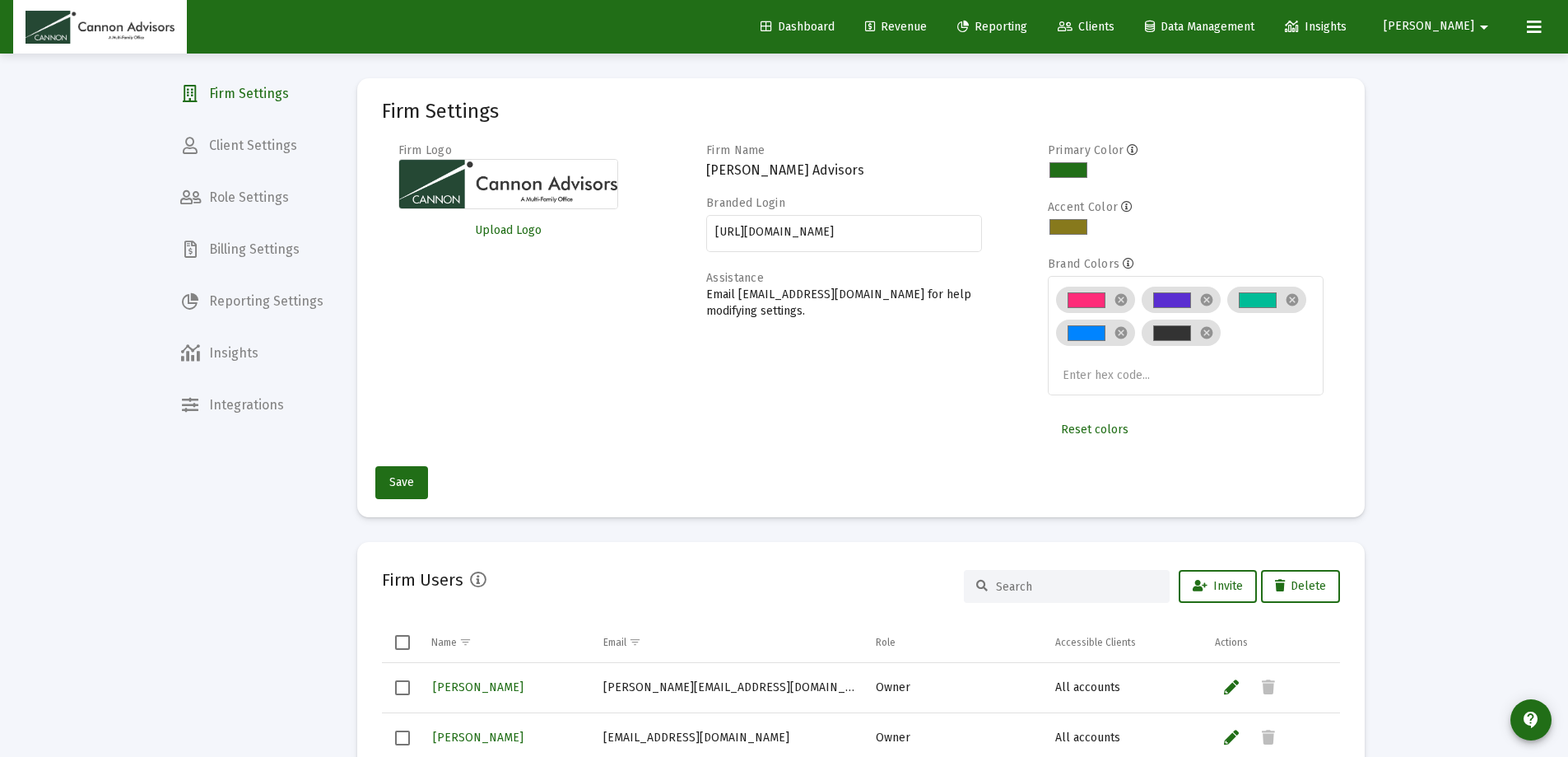
click at [249, 246] on span "Billing Settings" at bounding box center [252, 249] width 169 height 40
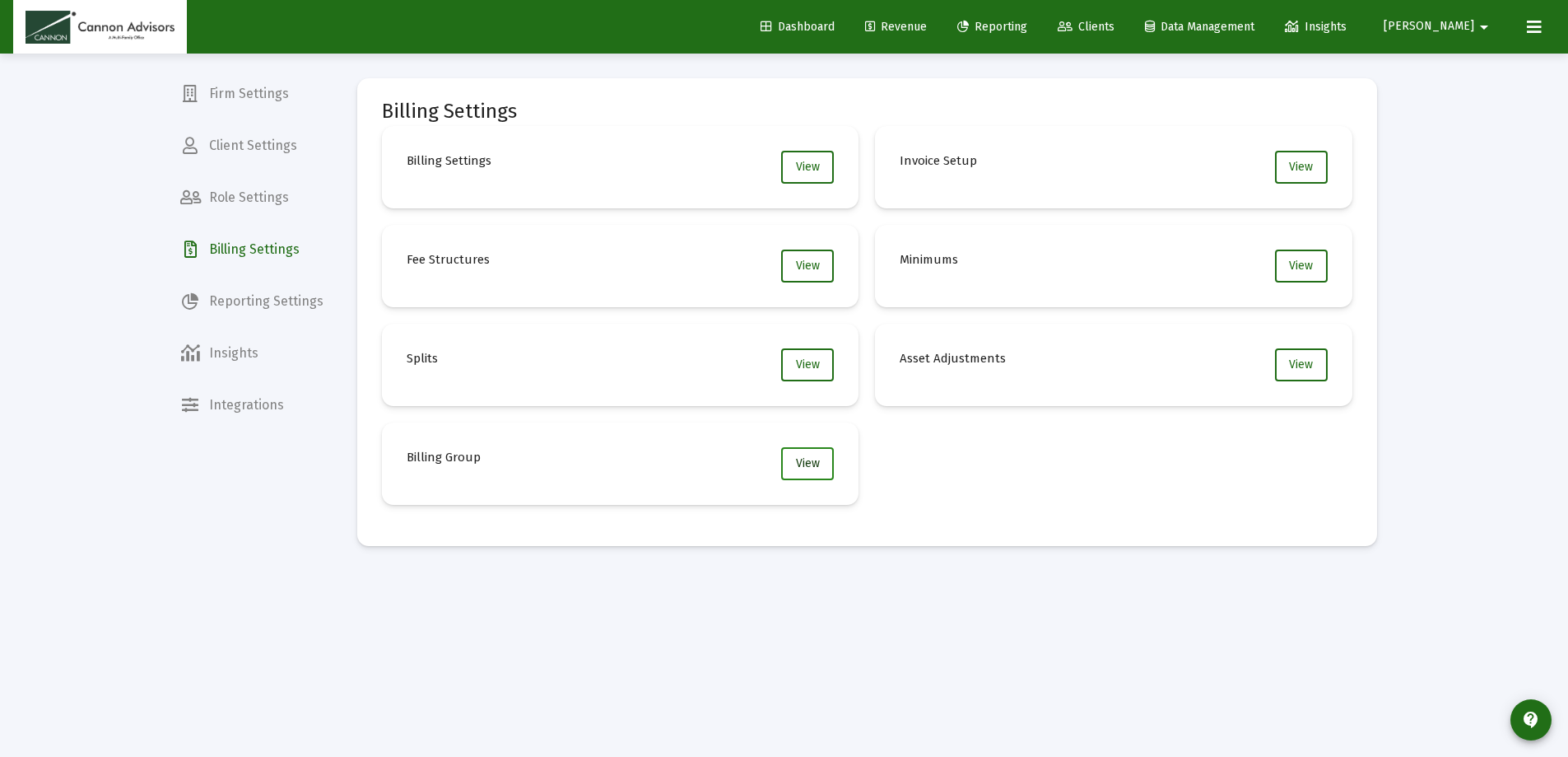
click at [814, 462] on span "View" at bounding box center [808, 464] width 24 height 14
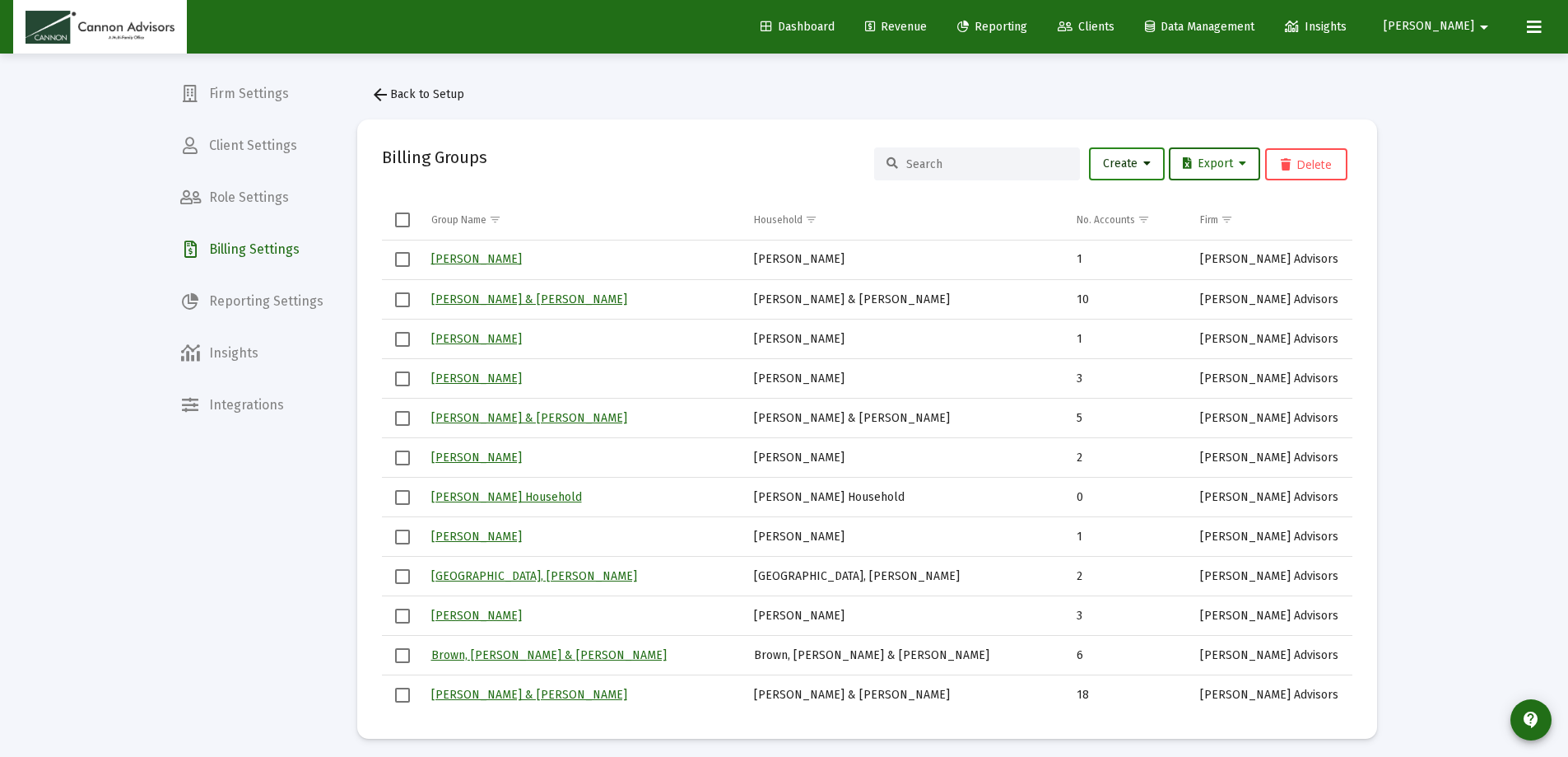
click at [1132, 154] on button "Create" at bounding box center [1126, 163] width 75 height 33
click at [1128, 203] on button "New Group" at bounding box center [1182, 207] width 198 height 40
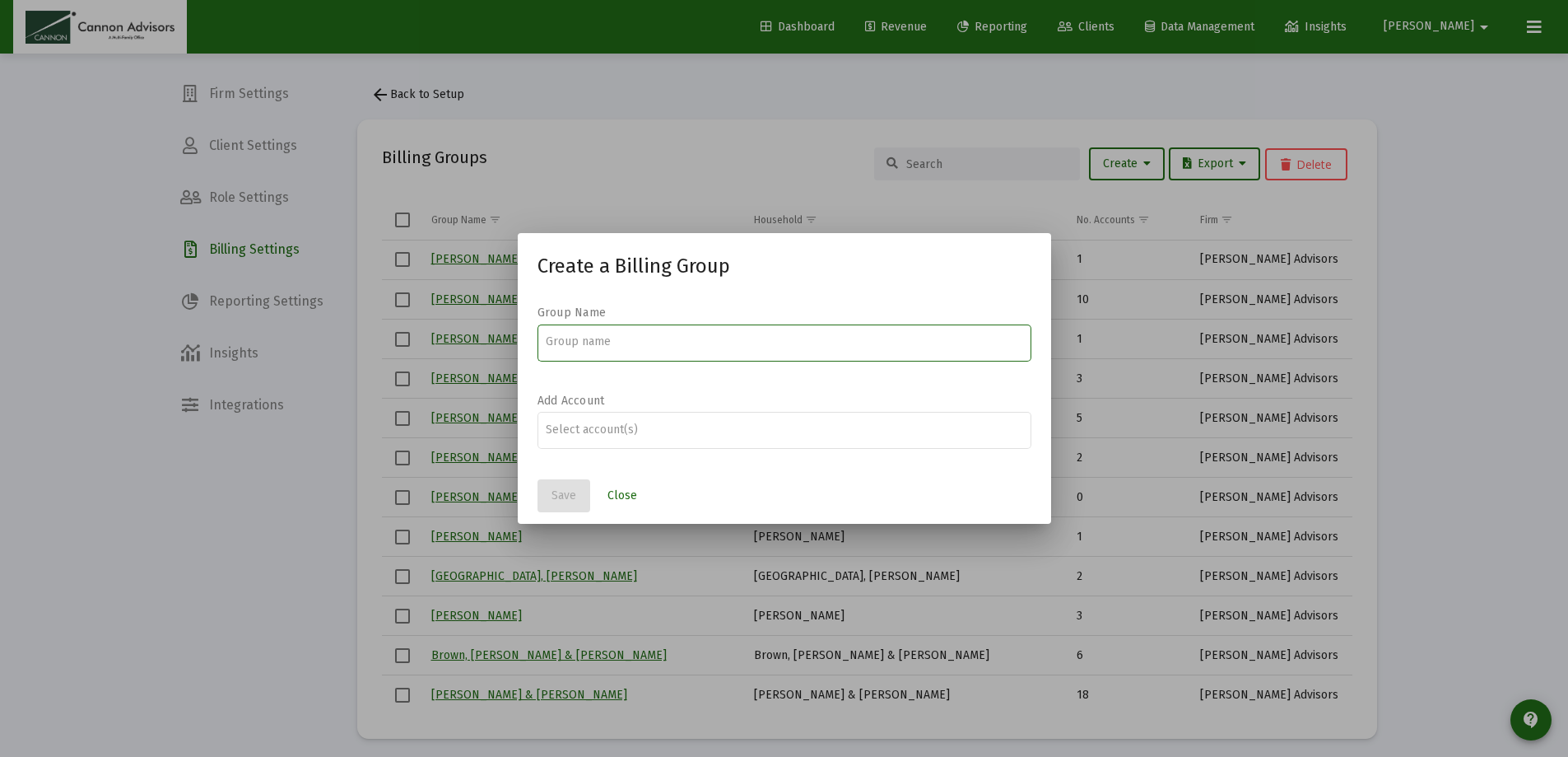
click at [609, 348] on input at bounding box center [784, 341] width 477 height 13
drag, startPoint x: 776, startPoint y: 341, endPoint x: 489, endPoint y: 337, distance: 287.0
click at [489, 337] on div "Create a Billing Group Group Name McNally, Robert & Eva Gajewski Household Add …" at bounding box center [784, 378] width 1568 height 757
type input "McNally, Robert & Eva Gajewski Household"
click at [614, 425] on input "Assignment Selection" at bounding box center [784, 430] width 477 height 13
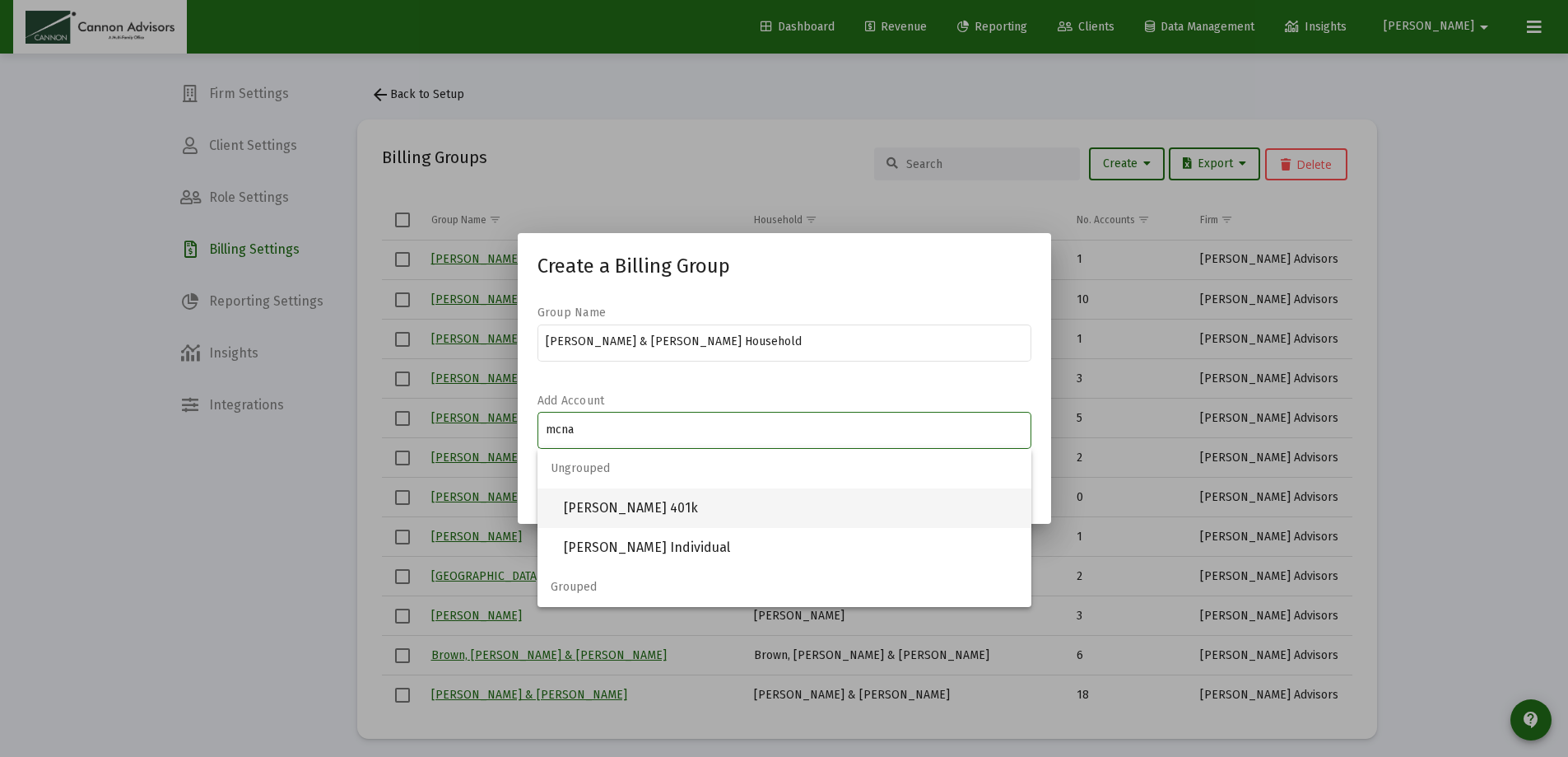
type input "mcna"
click at [620, 509] on span "Robert Mcnally 401k" at bounding box center [790, 508] width 454 height 40
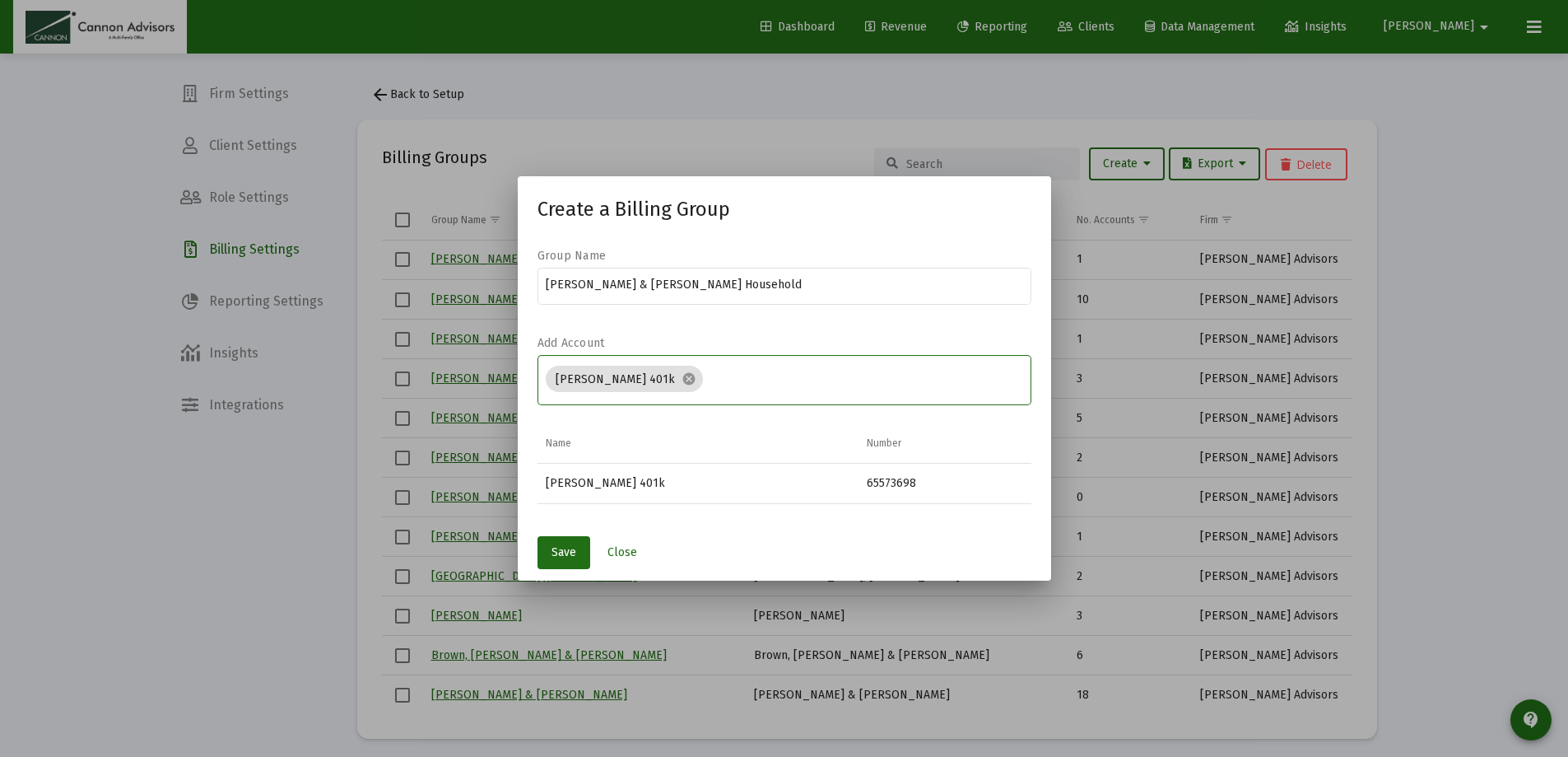
click at [725, 375] on input "Assignment Selection" at bounding box center [866, 379] width 313 height 13
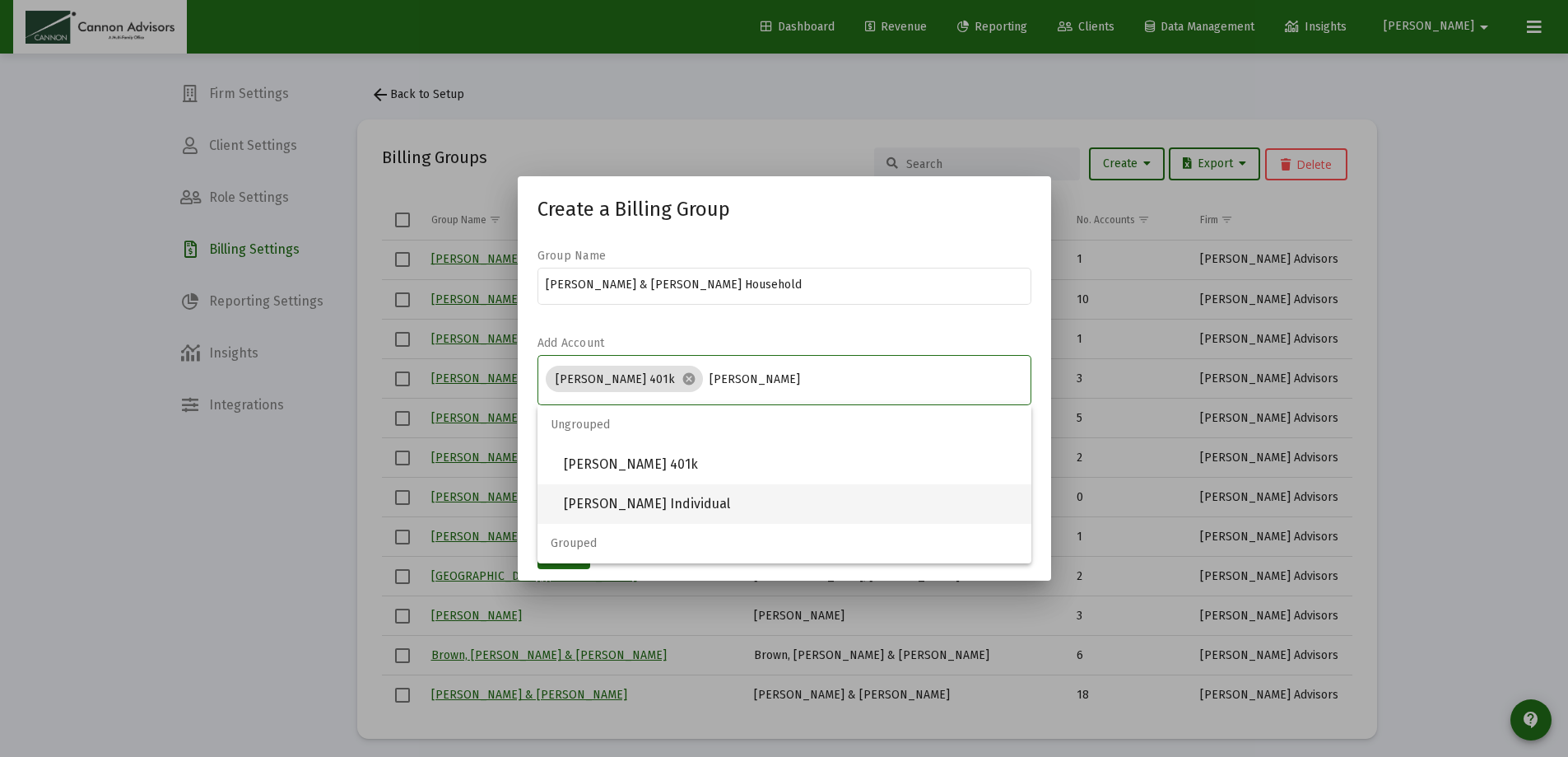
type input "mcnally"
click at [678, 496] on span "Robert Mcnally Individual" at bounding box center [790, 503] width 454 height 40
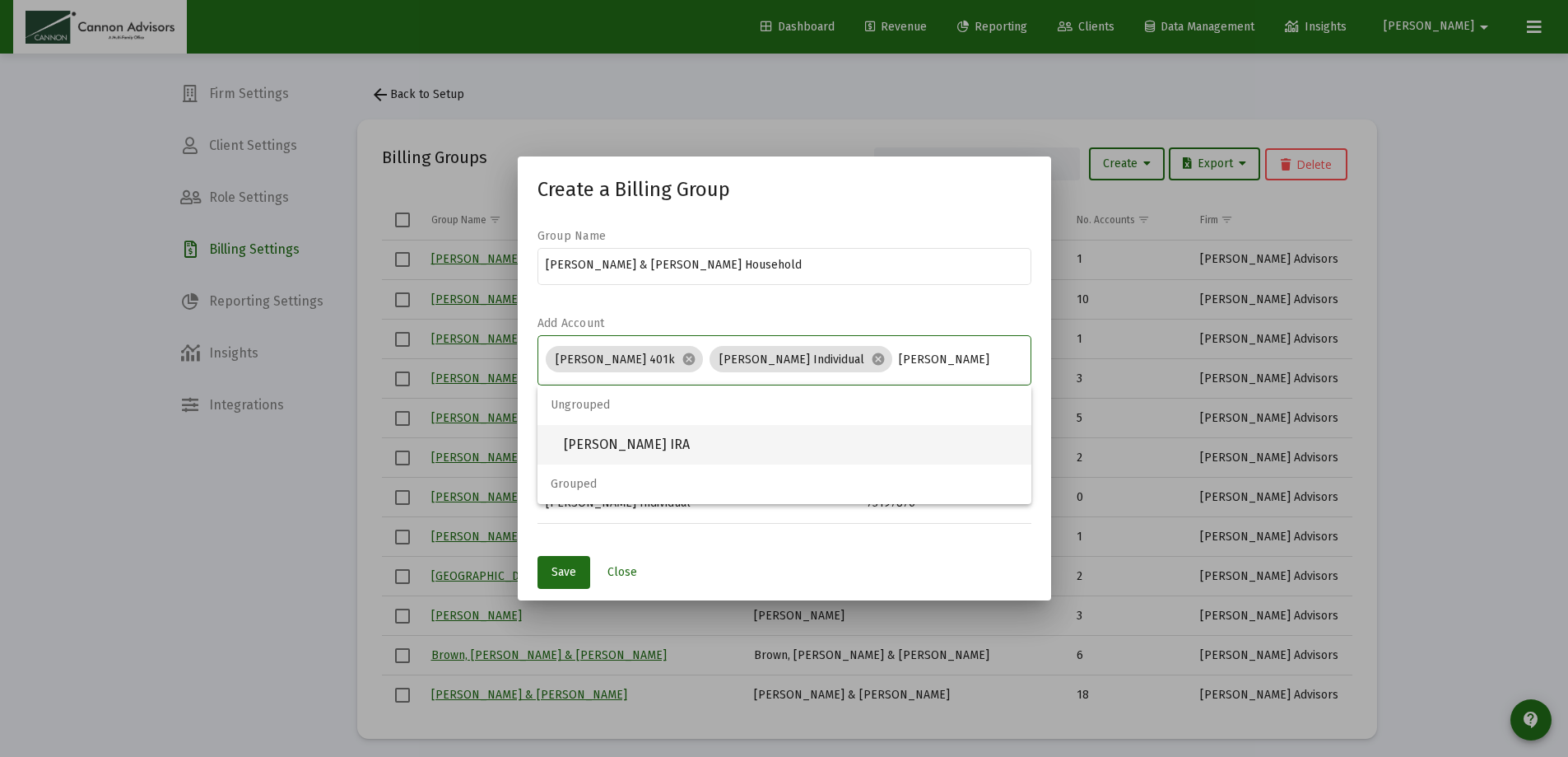
type input "gajewski"
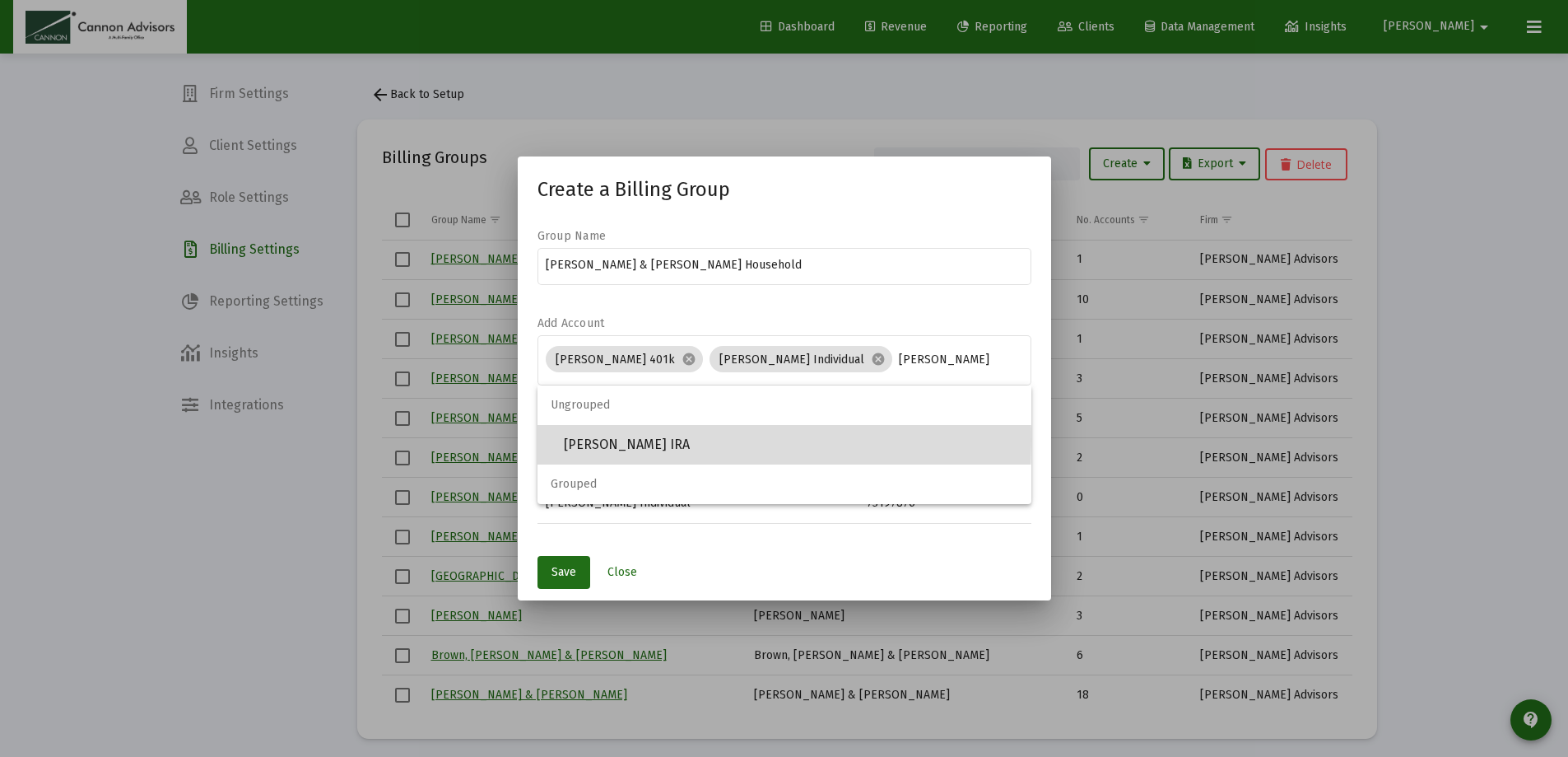
click at [591, 441] on span "Eva Gajewski IRA" at bounding box center [790, 444] width 454 height 40
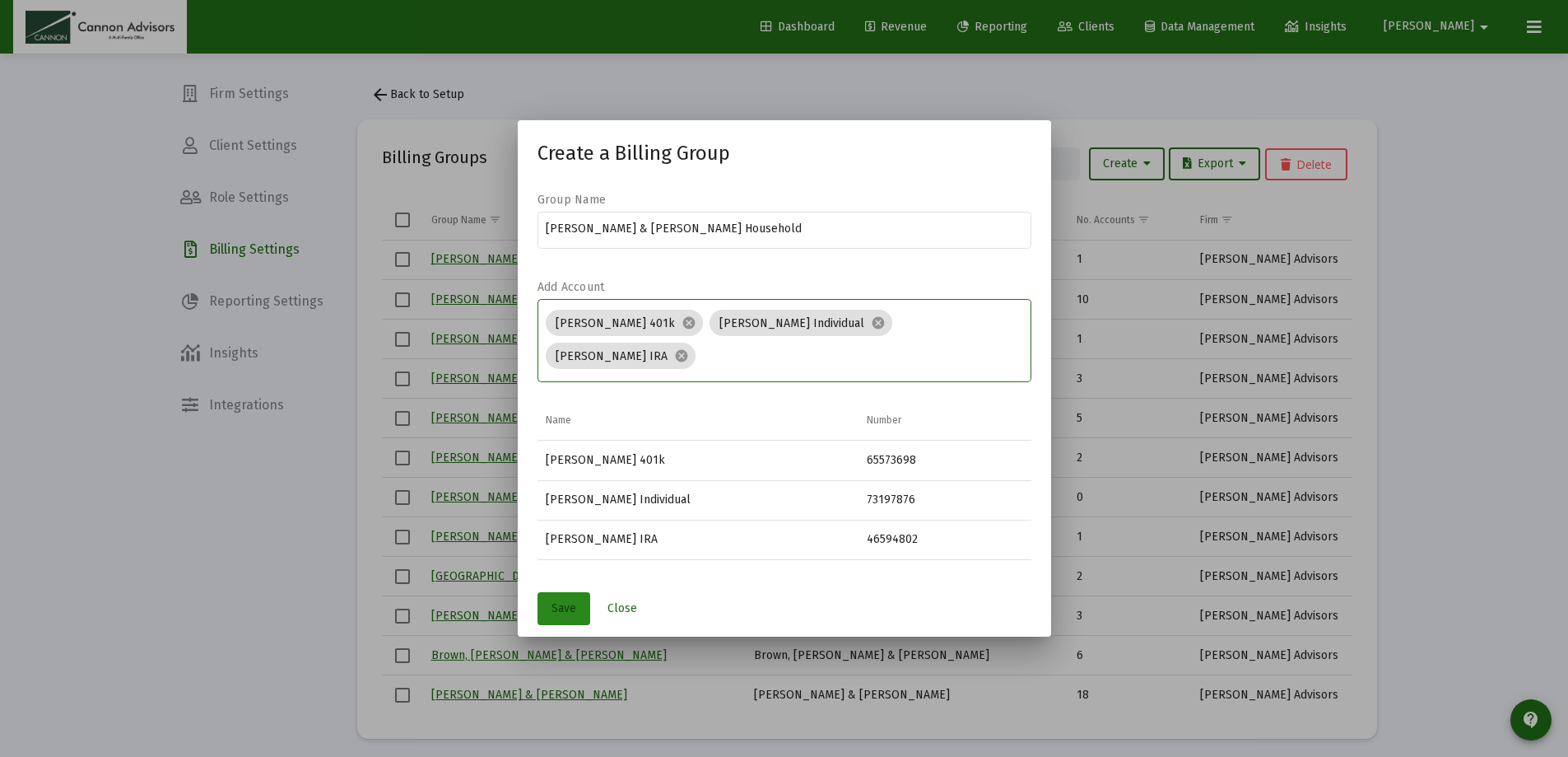
click at [567, 601] on span "Save" at bounding box center [564, 608] width 25 height 14
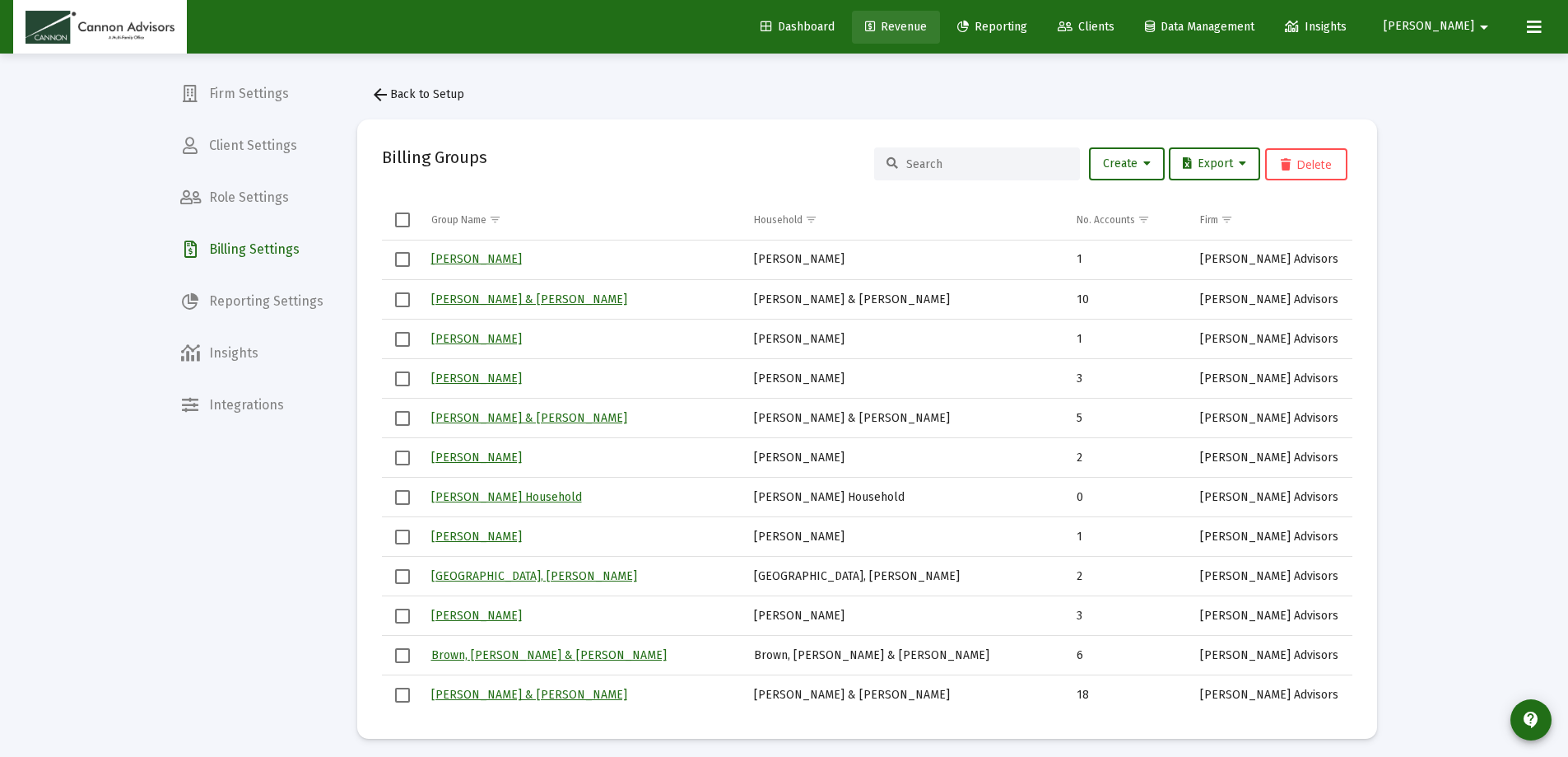
click at [927, 20] on span "Revenue" at bounding box center [897, 27] width 62 height 14
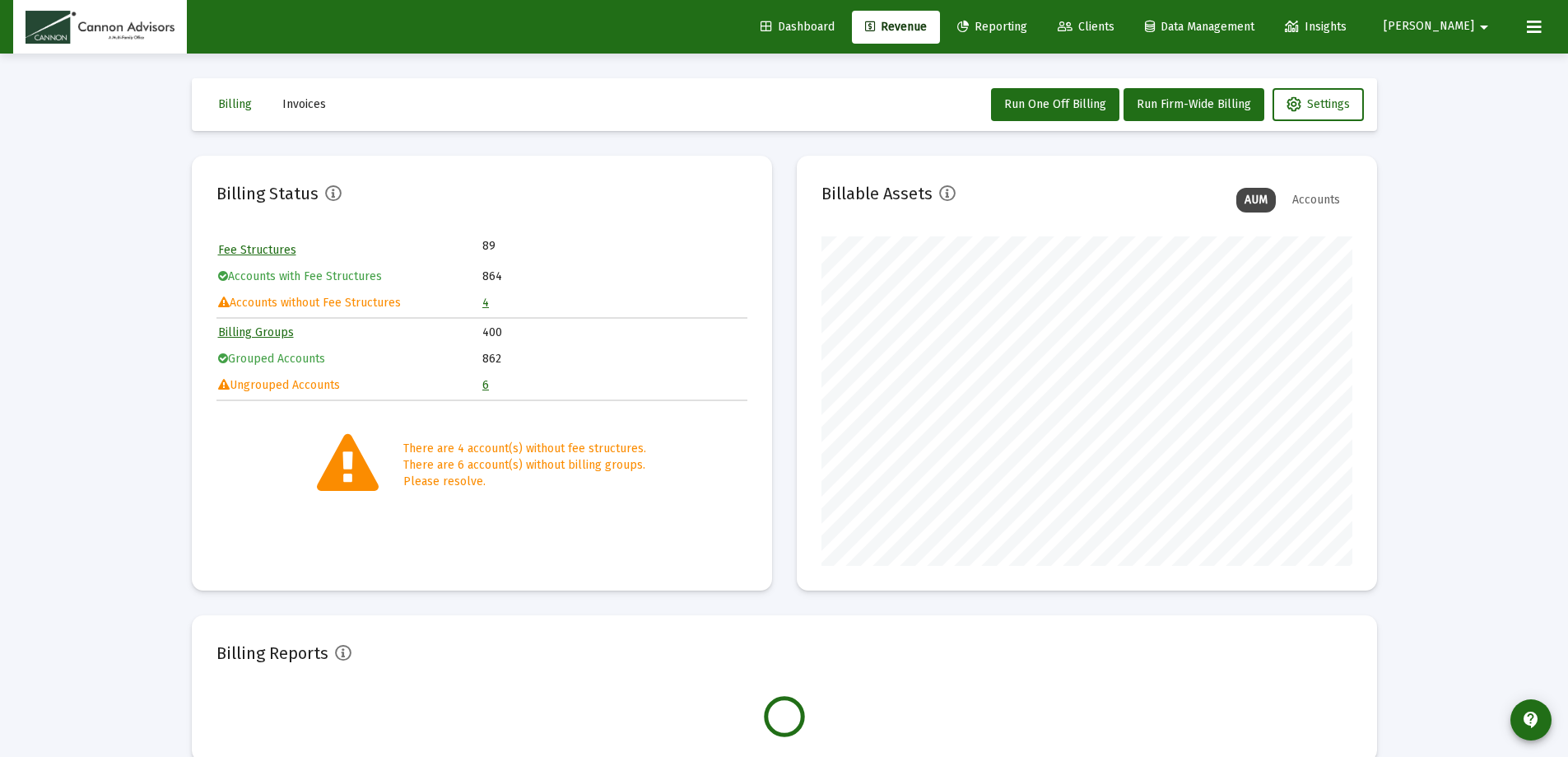
scroll to position [330, 531]
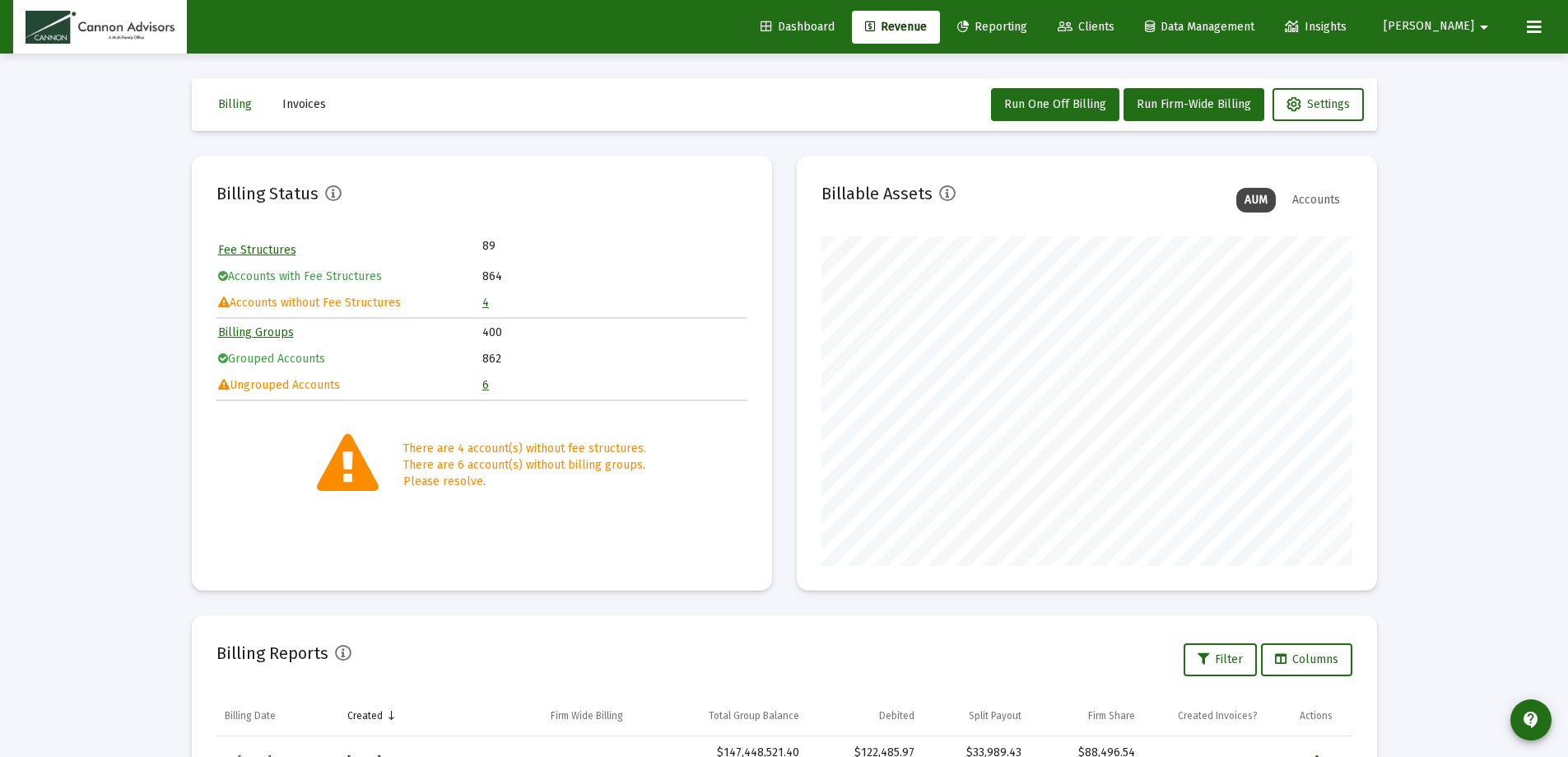
scroll to position [330, 531]
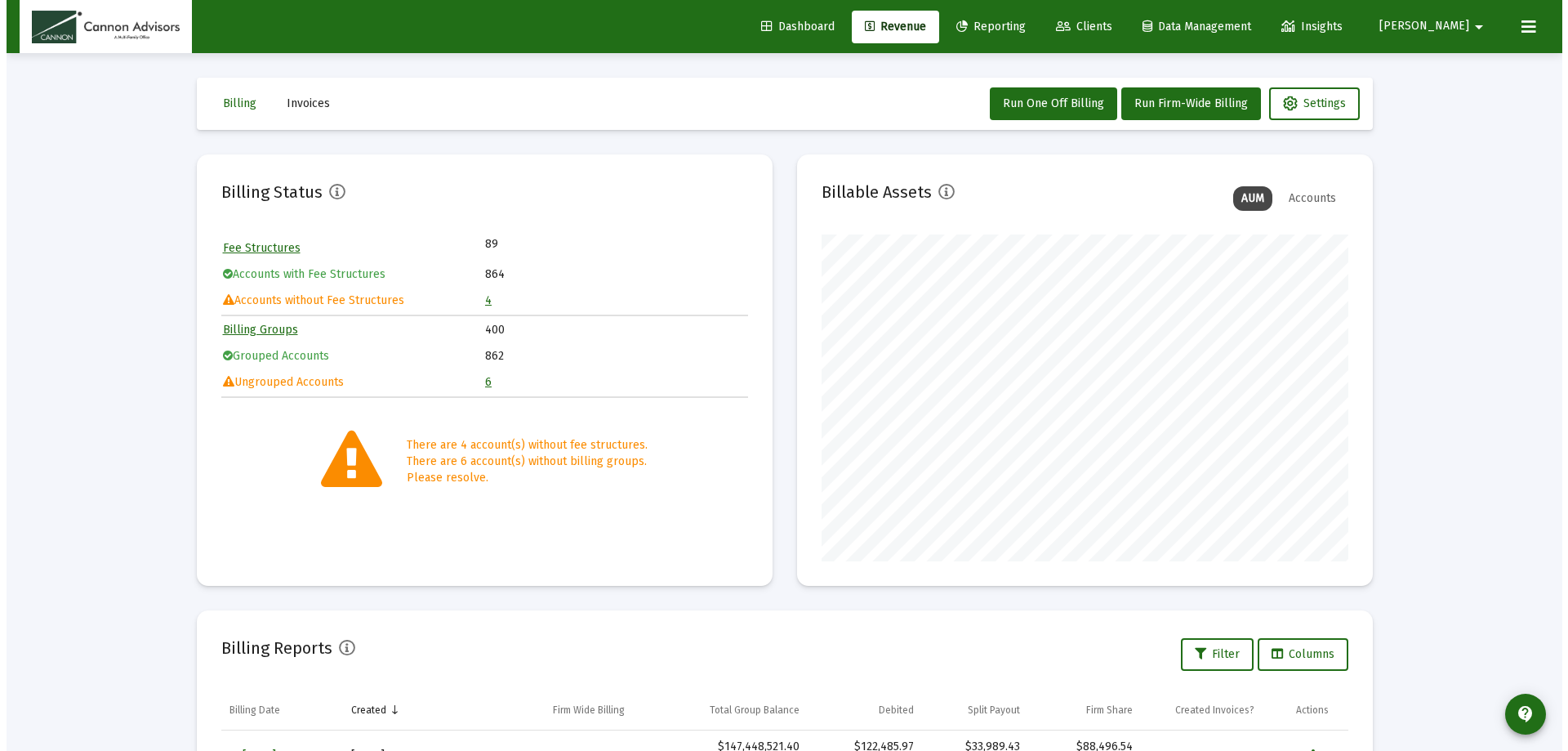
scroll to position [327, 526]
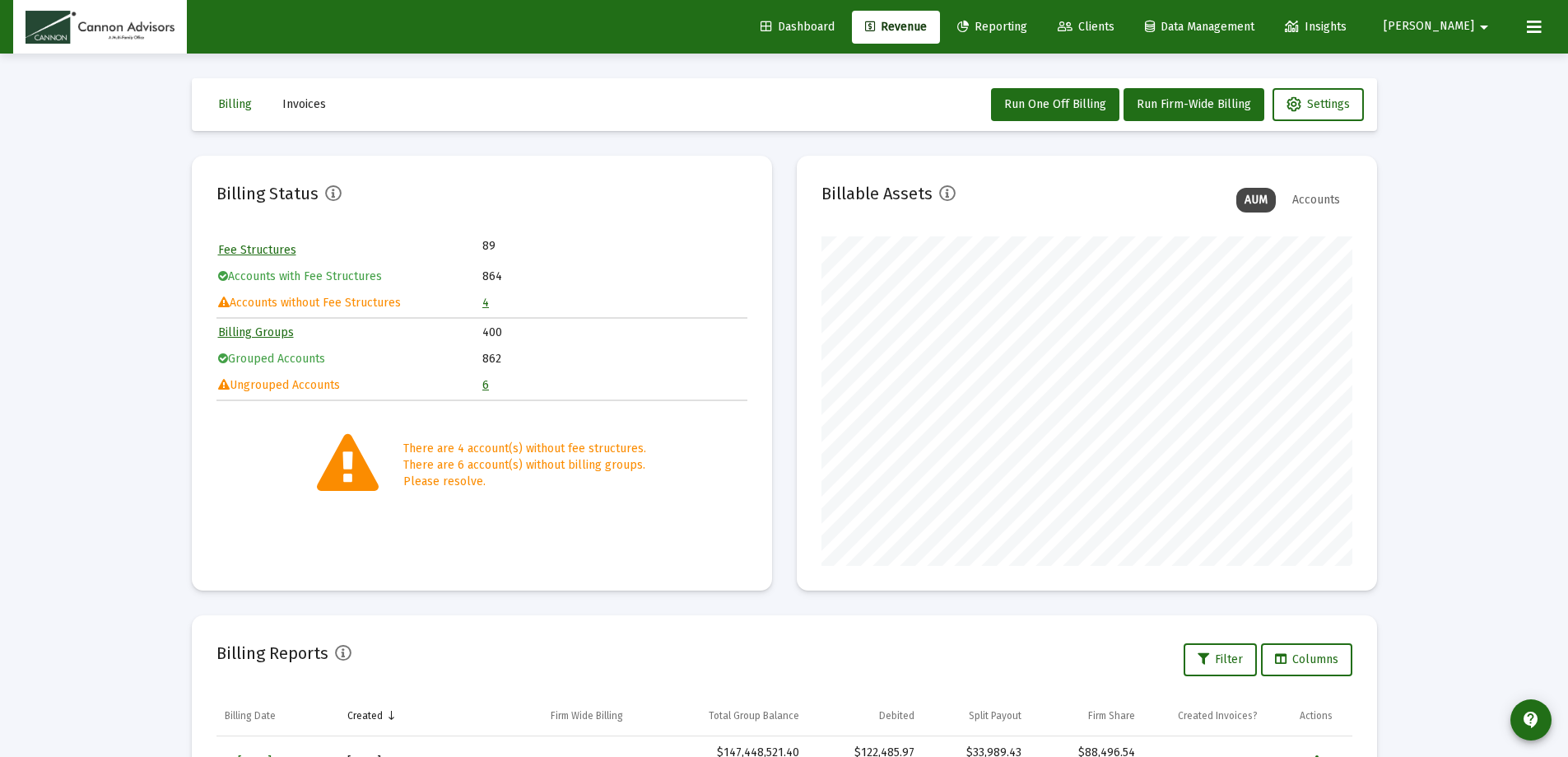
click at [486, 387] on link "6" at bounding box center [485, 385] width 6 height 14
